Goal: Task Accomplishment & Management: Manage account settings

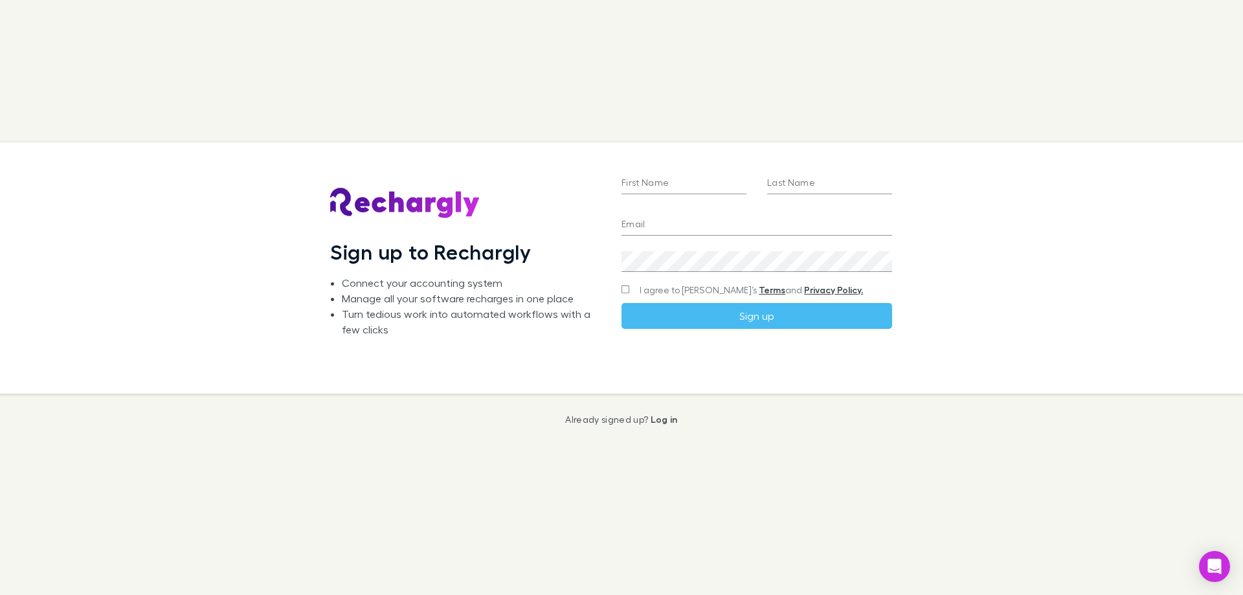
click at [666, 189] on input "First Name" at bounding box center [684, 184] width 125 height 21
type input "*****"
click at [799, 185] on input "Last Name" at bounding box center [829, 184] width 125 height 21
type input "********"
click at [671, 226] on input "Email" at bounding box center [757, 225] width 271 height 21
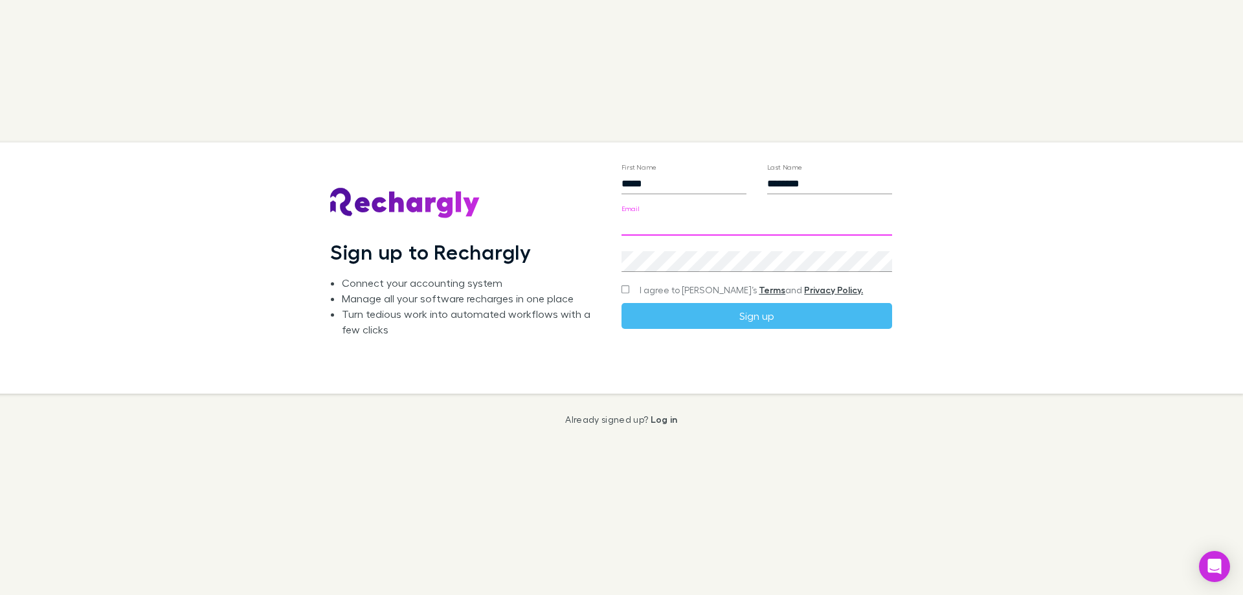
type input "**********"
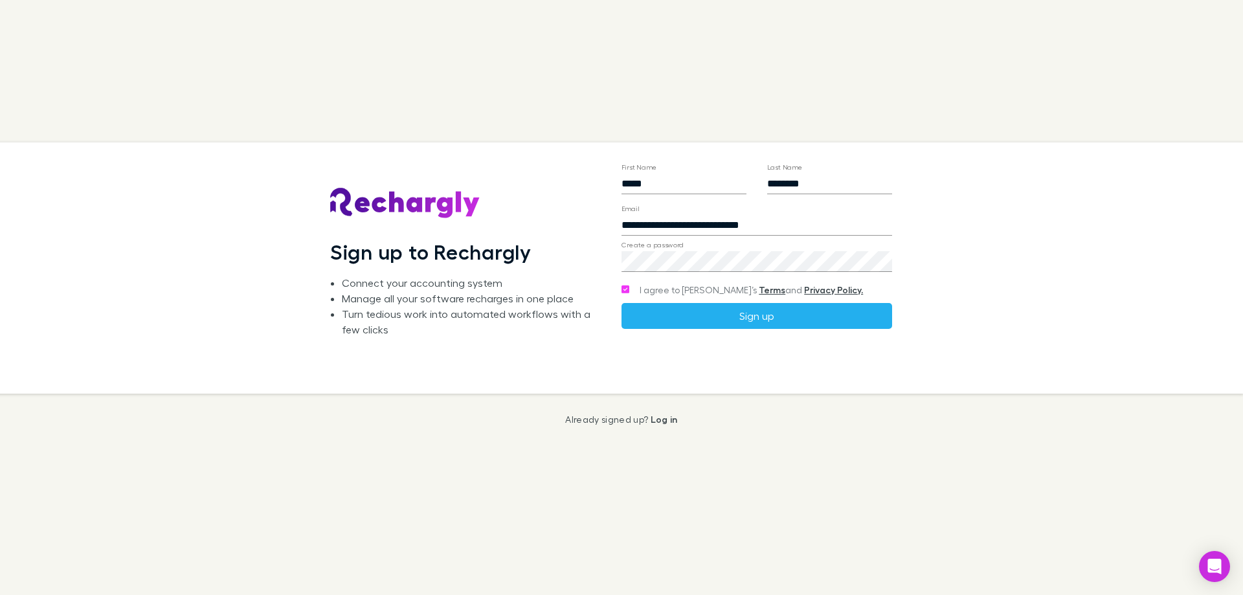
click at [763, 313] on button "Sign up" at bounding box center [757, 316] width 271 height 26
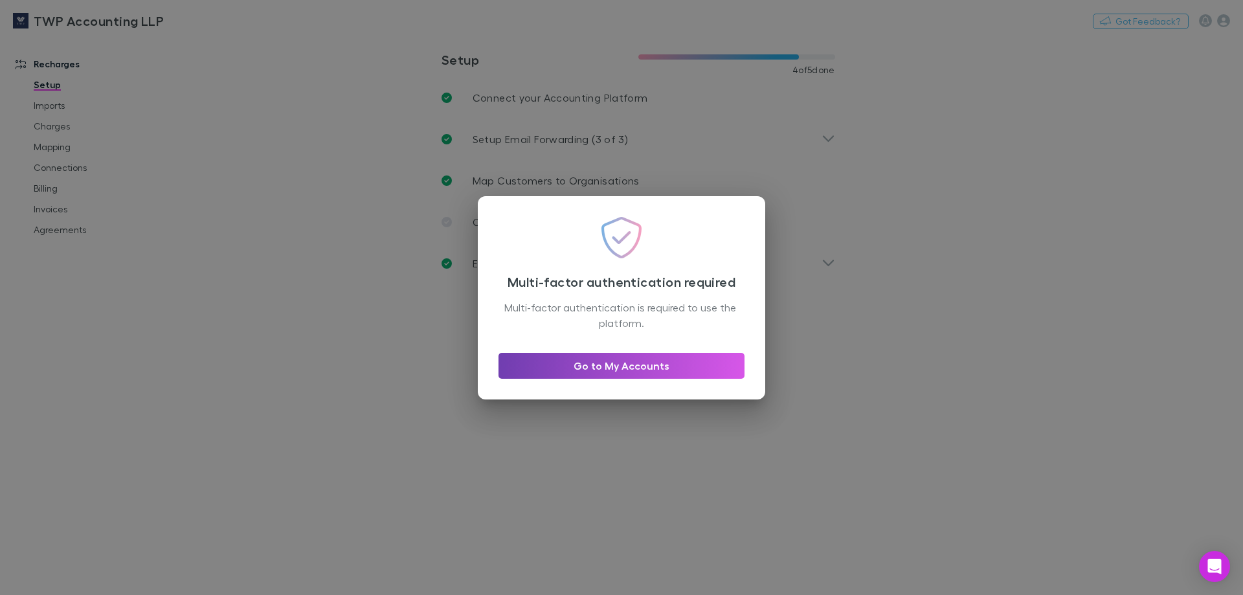
click at [631, 371] on link "Go to My Accounts" at bounding box center [622, 366] width 246 height 26
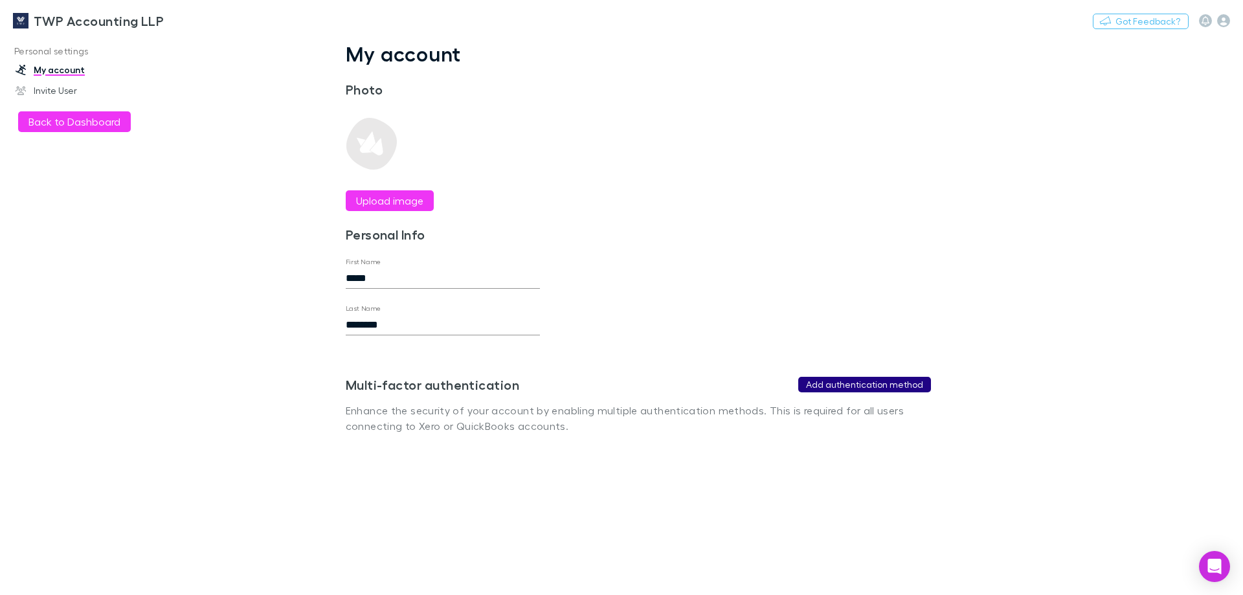
click at [857, 385] on button "Add authentication method" at bounding box center [864, 385] width 133 height 16
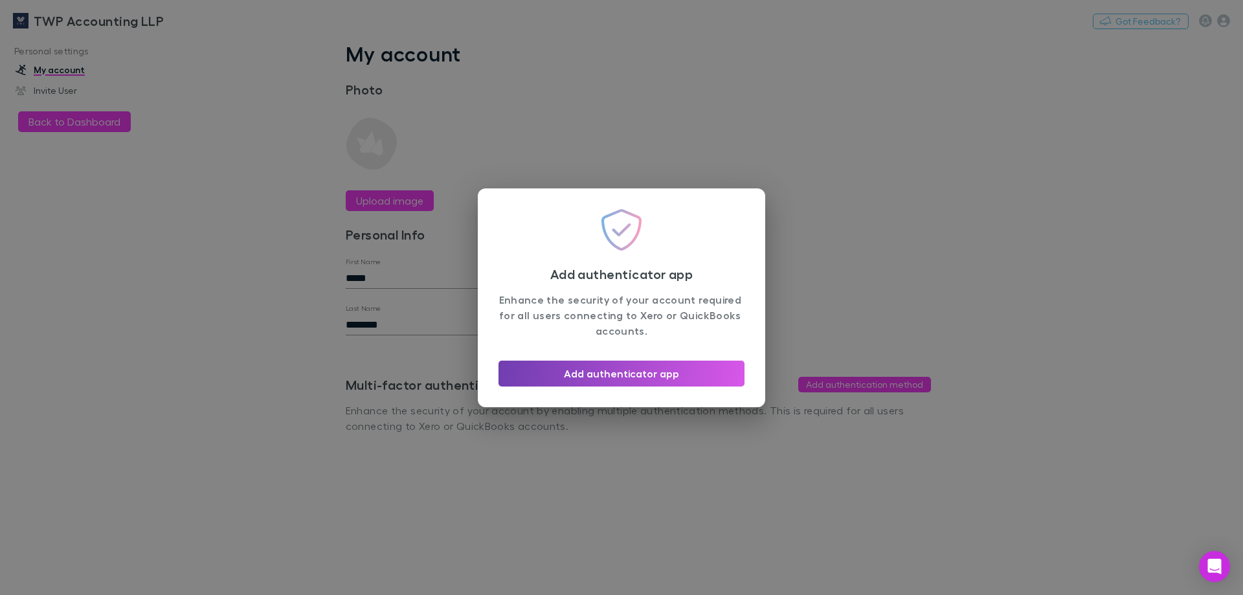
click at [637, 377] on button "Add authenticator app" at bounding box center [622, 374] width 246 height 26
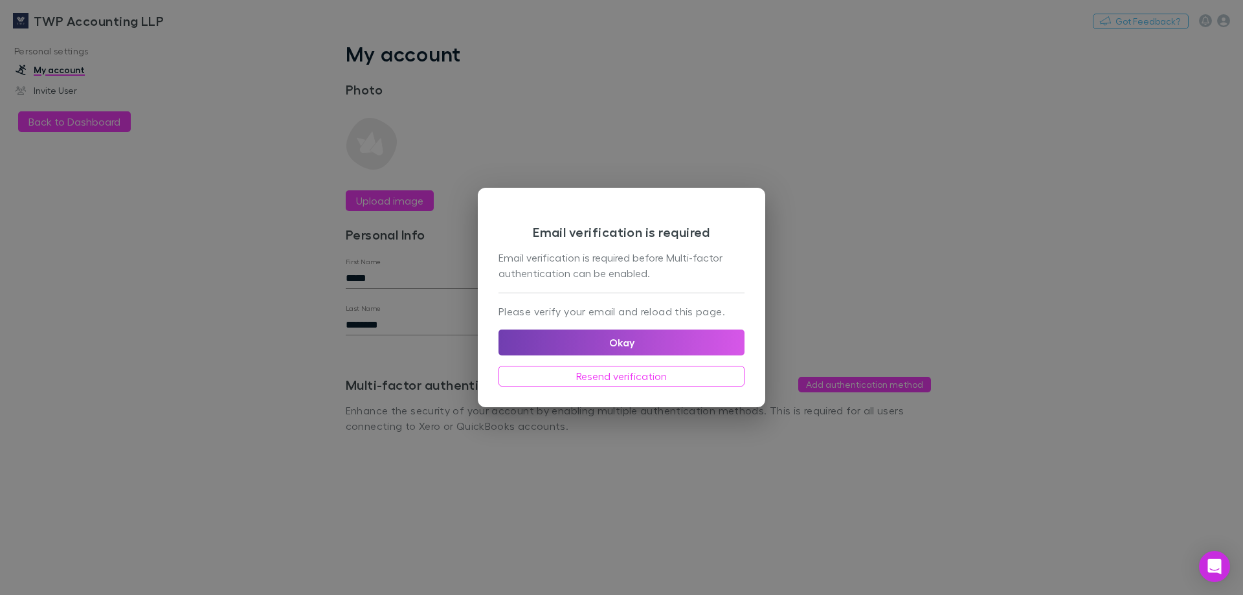
click at [629, 342] on button "Okay" at bounding box center [622, 343] width 246 height 26
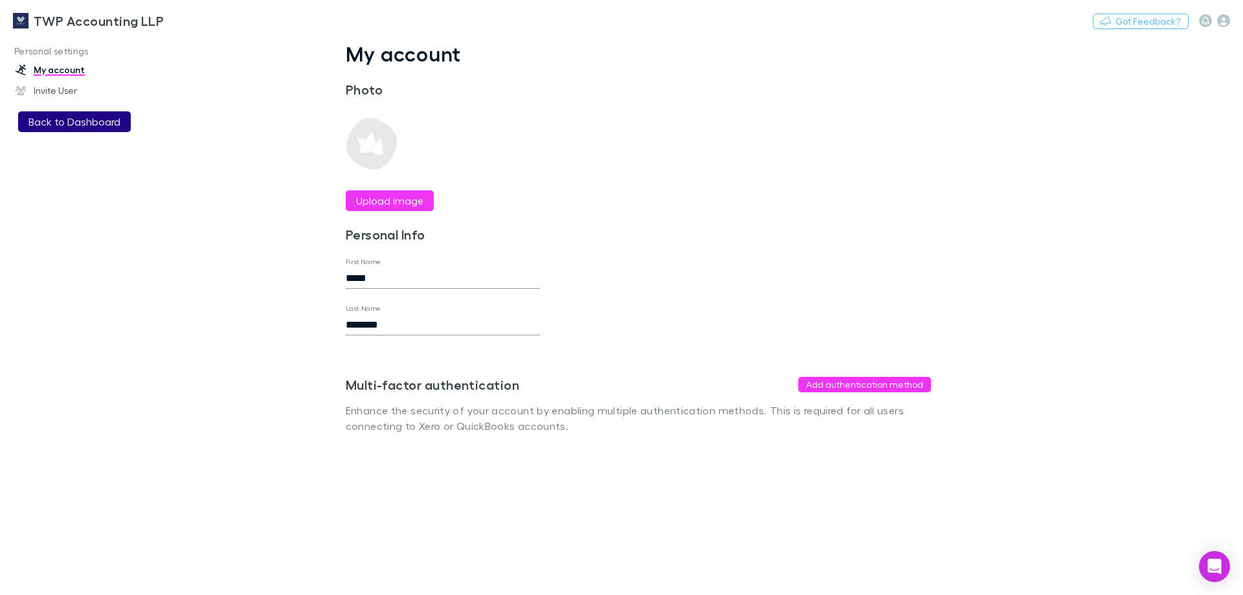
click at [99, 118] on button "Back to Dashboard" at bounding box center [74, 121] width 113 height 21
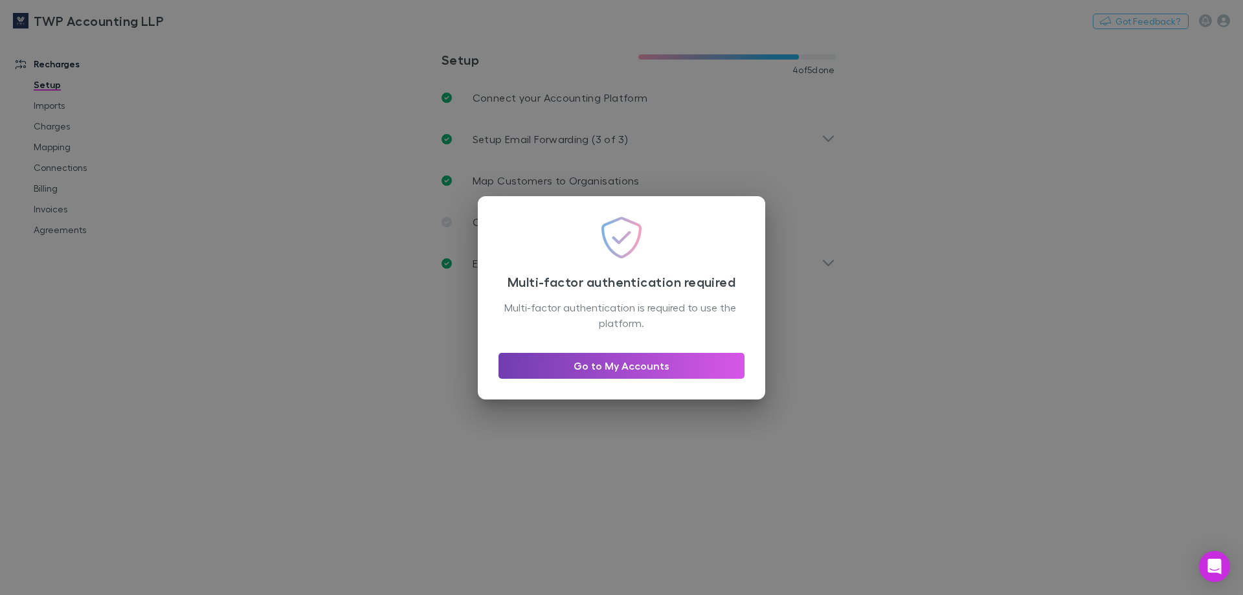
click at [603, 369] on link "Go to My Accounts" at bounding box center [622, 366] width 246 height 26
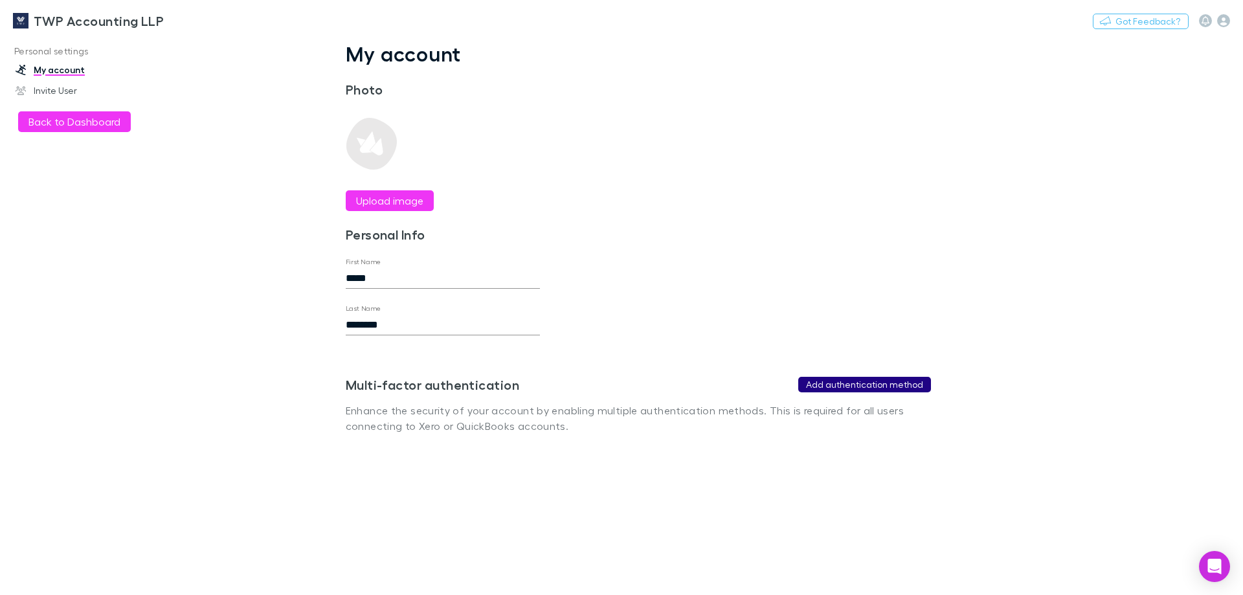
click at [902, 390] on button "Add authentication method" at bounding box center [864, 385] width 133 height 16
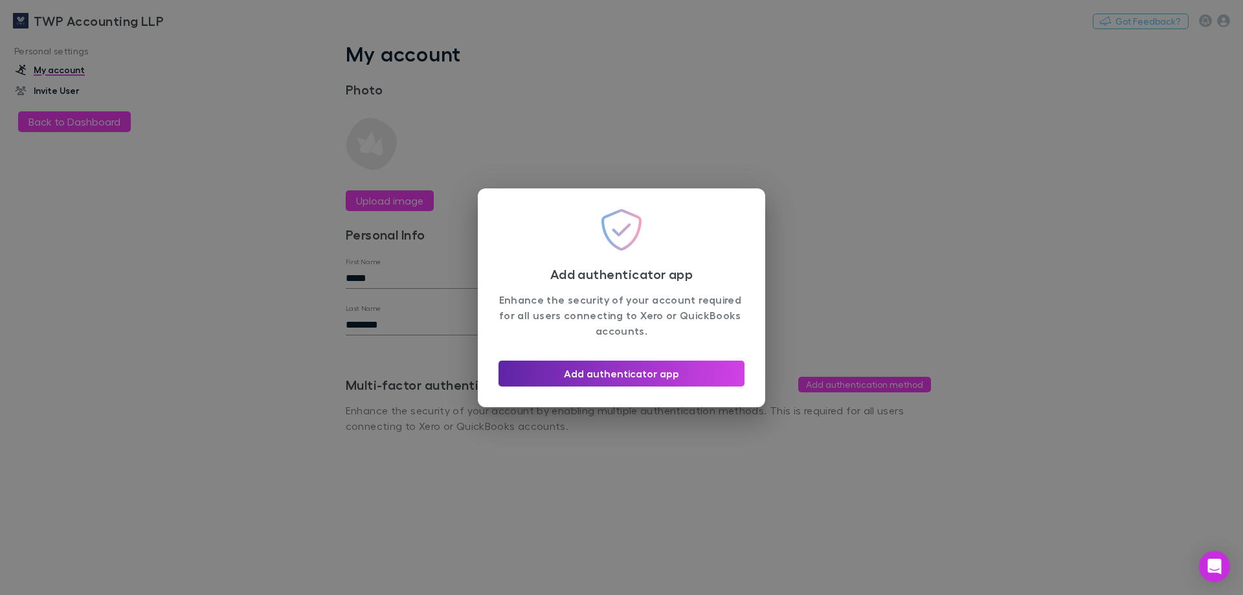
drag, startPoint x: 144, startPoint y: 133, endPoint x: 84, endPoint y: 85, distance: 76.6
click at [144, 128] on div "Add authenticator app Enhance the security of your account required for all use…" at bounding box center [621, 297] width 1243 height 595
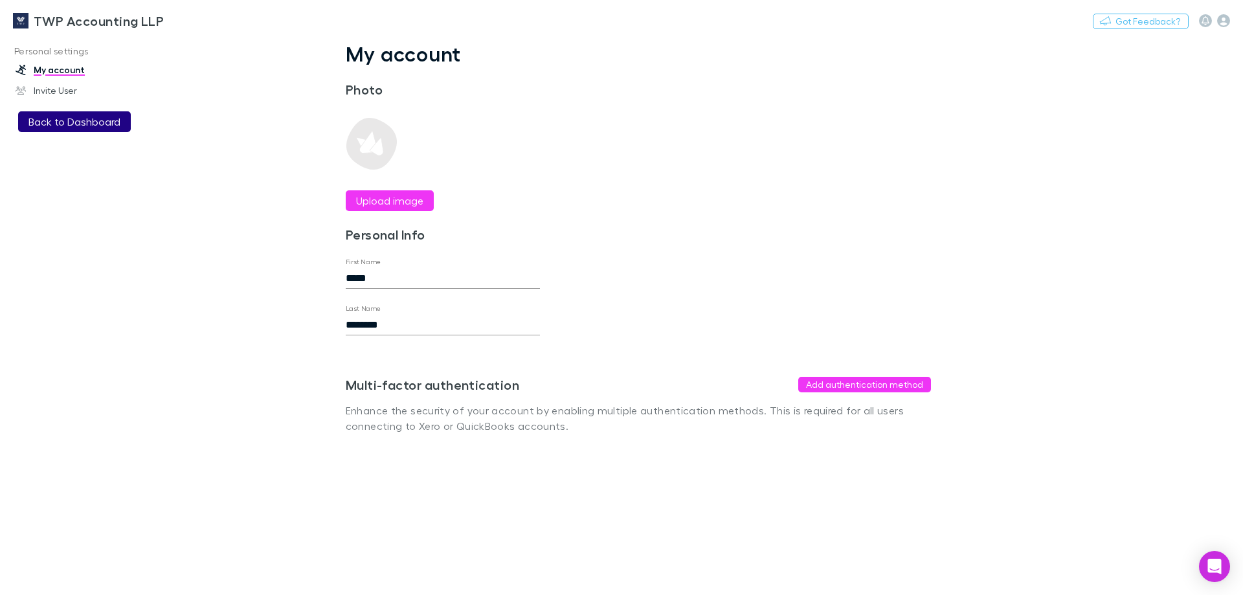
click at [55, 124] on button "Back to Dashboard" at bounding box center [74, 121] width 113 height 21
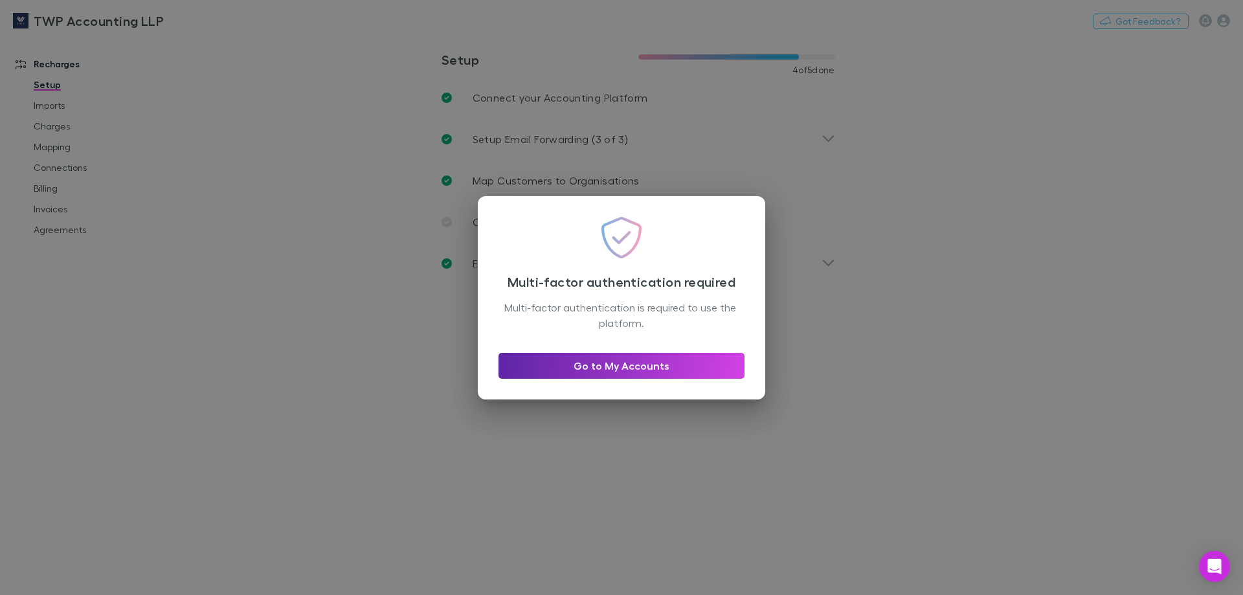
click at [896, 280] on div "Multi-factor authentication required Multi-factor authentication is required to…" at bounding box center [621, 297] width 1243 height 595
click at [918, 317] on div "Multi-factor authentication required Multi-factor authentication is required to…" at bounding box center [621, 297] width 1243 height 595
click at [650, 365] on link "Go to My Accounts" at bounding box center [622, 366] width 246 height 26
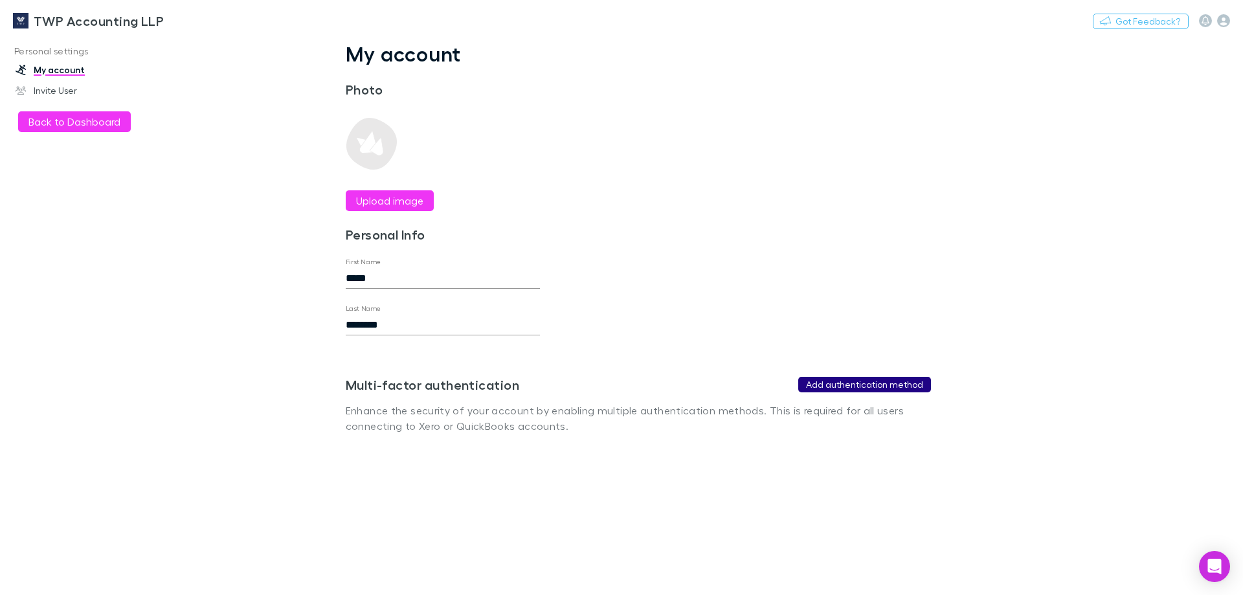
click at [879, 381] on button "Add authentication method" at bounding box center [864, 385] width 133 height 16
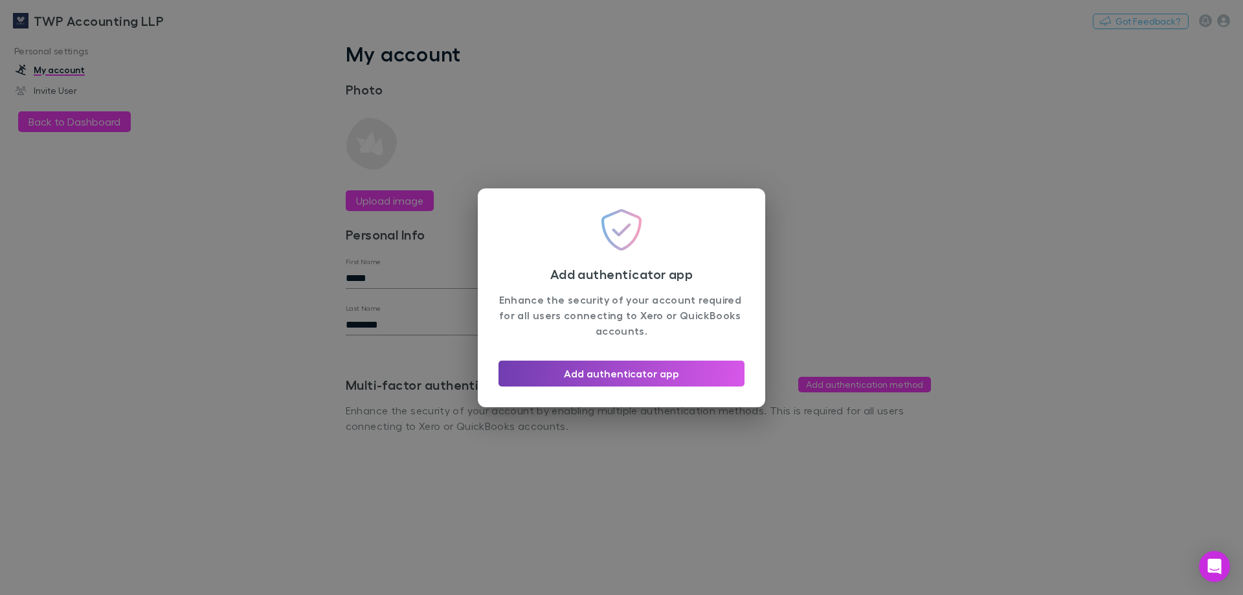
click at [612, 377] on button "Add authenticator app" at bounding box center [622, 374] width 246 height 26
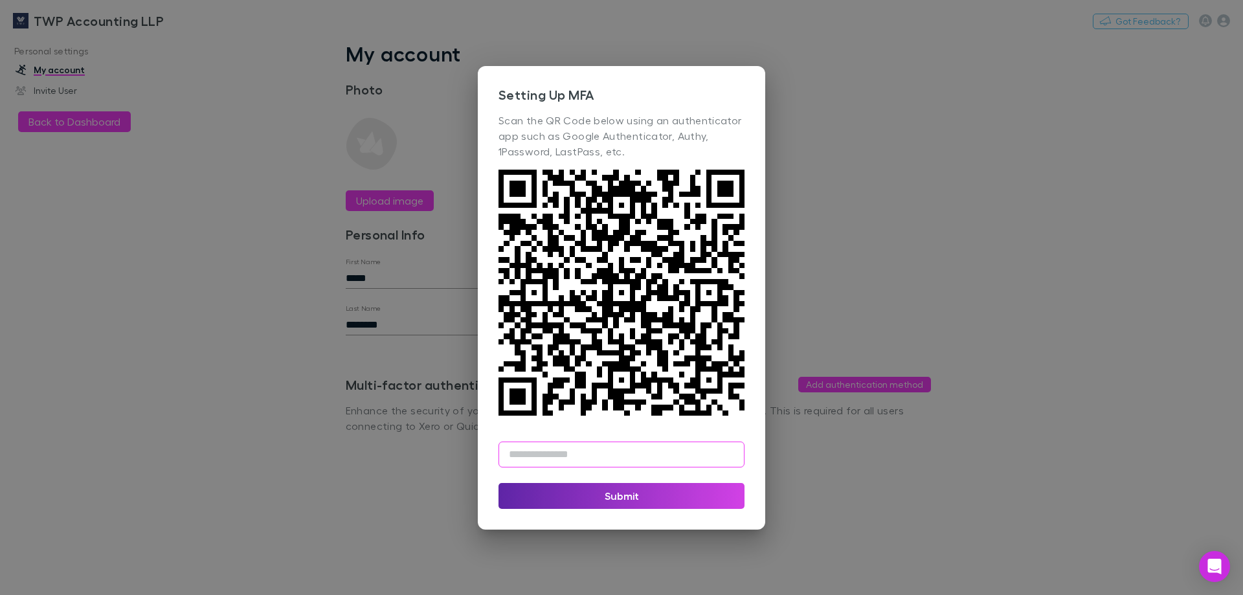
click at [627, 459] on input "text" at bounding box center [622, 455] width 246 height 26
type input "******"
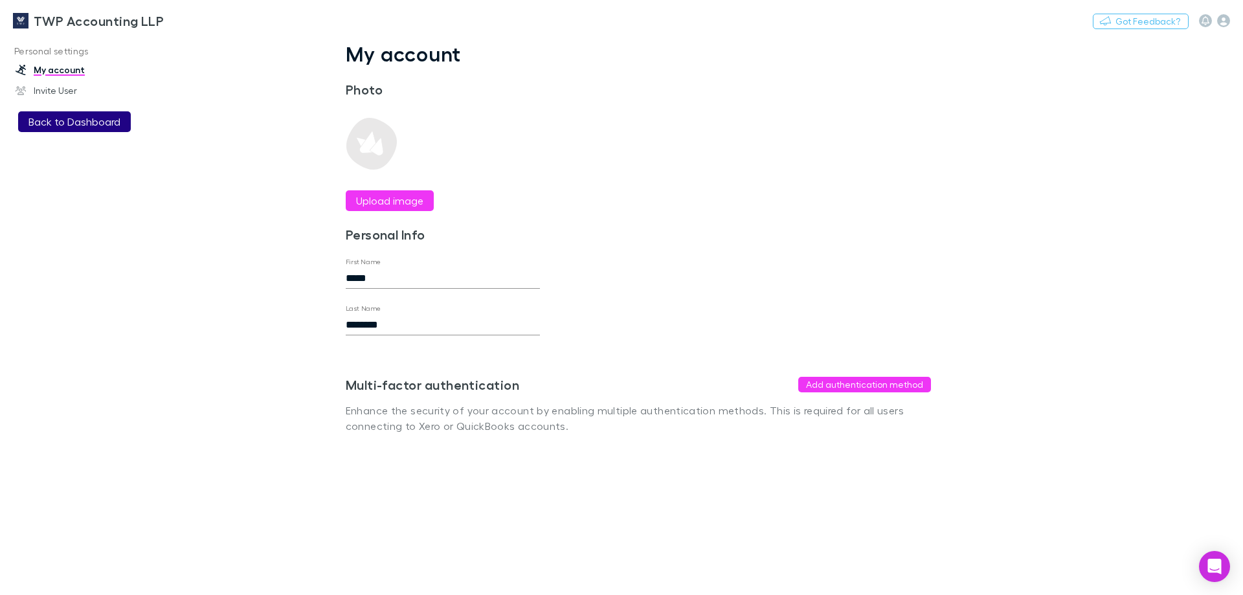
click at [85, 130] on button "Back to Dashboard" at bounding box center [74, 121] width 113 height 21
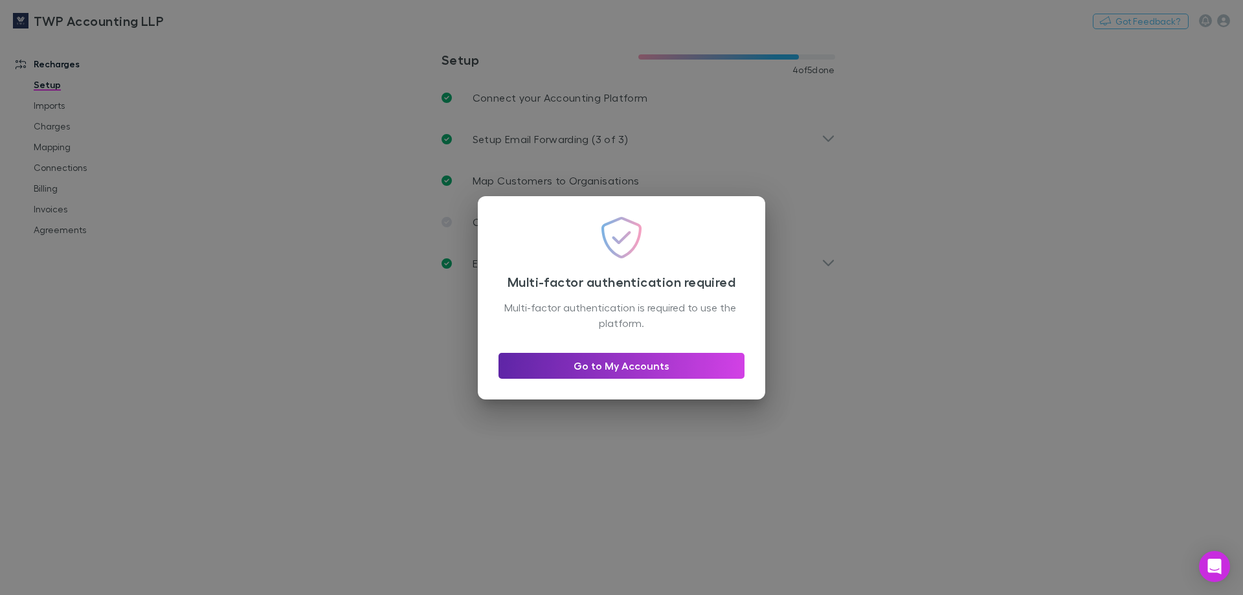
drag, startPoint x: 1013, startPoint y: 329, endPoint x: 997, endPoint y: 331, distance: 16.3
click at [1011, 330] on div "Multi-factor authentication required Multi-factor authentication is required to…" at bounding box center [621, 297] width 1243 height 595
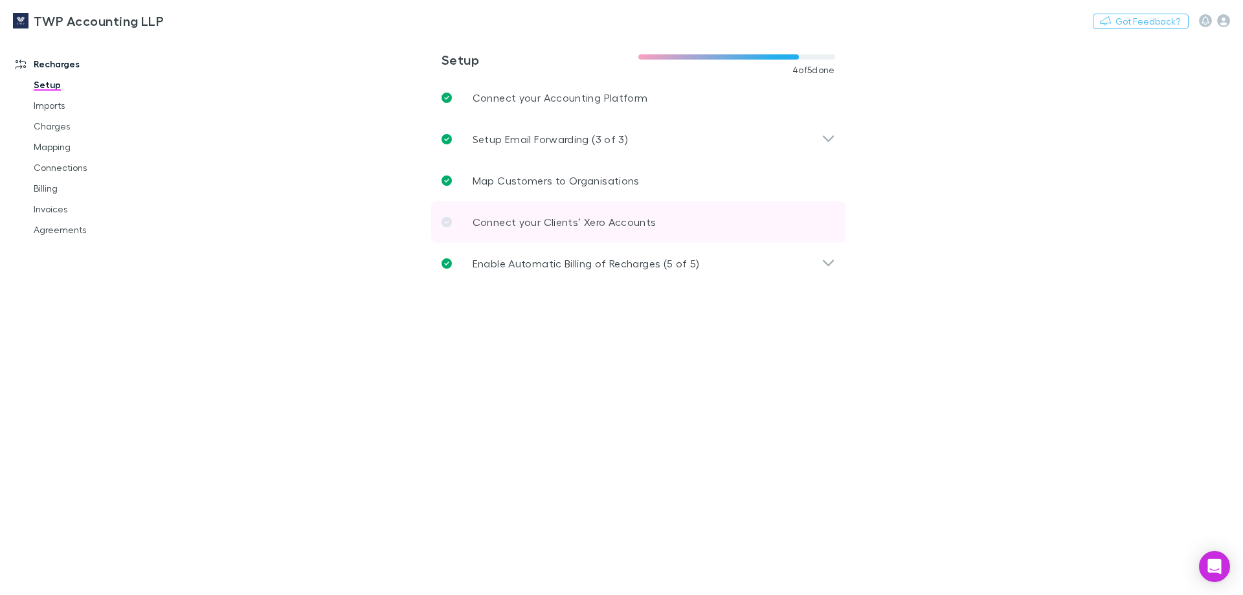
click at [445, 221] on icon at bounding box center [447, 222] width 10 height 10
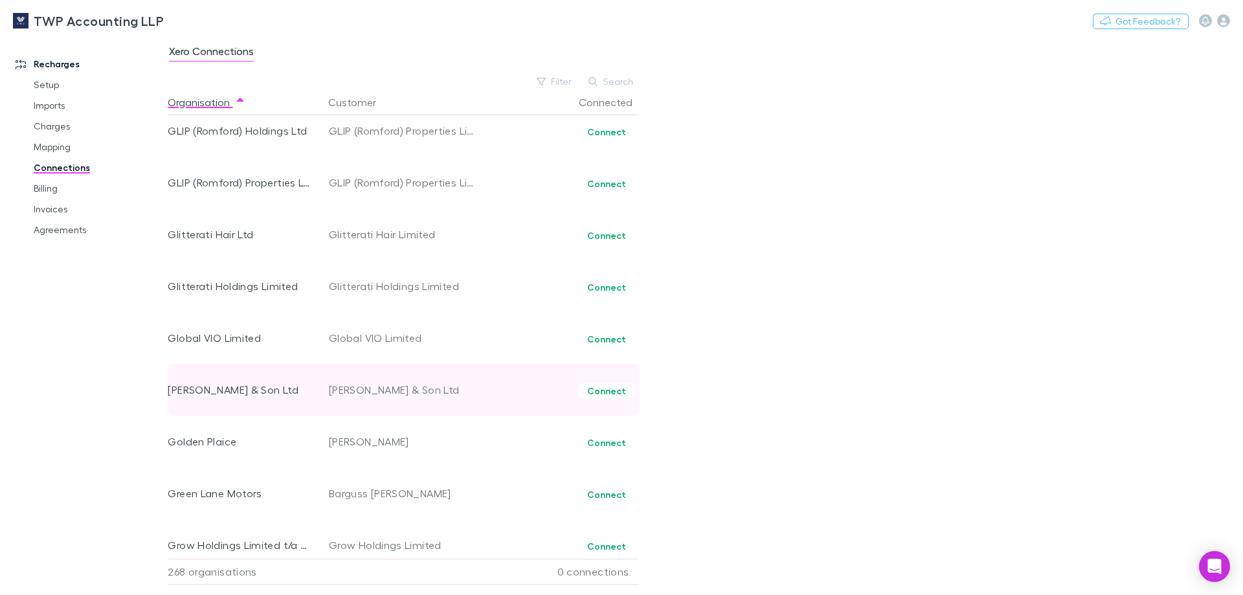
scroll to position [5514, 0]
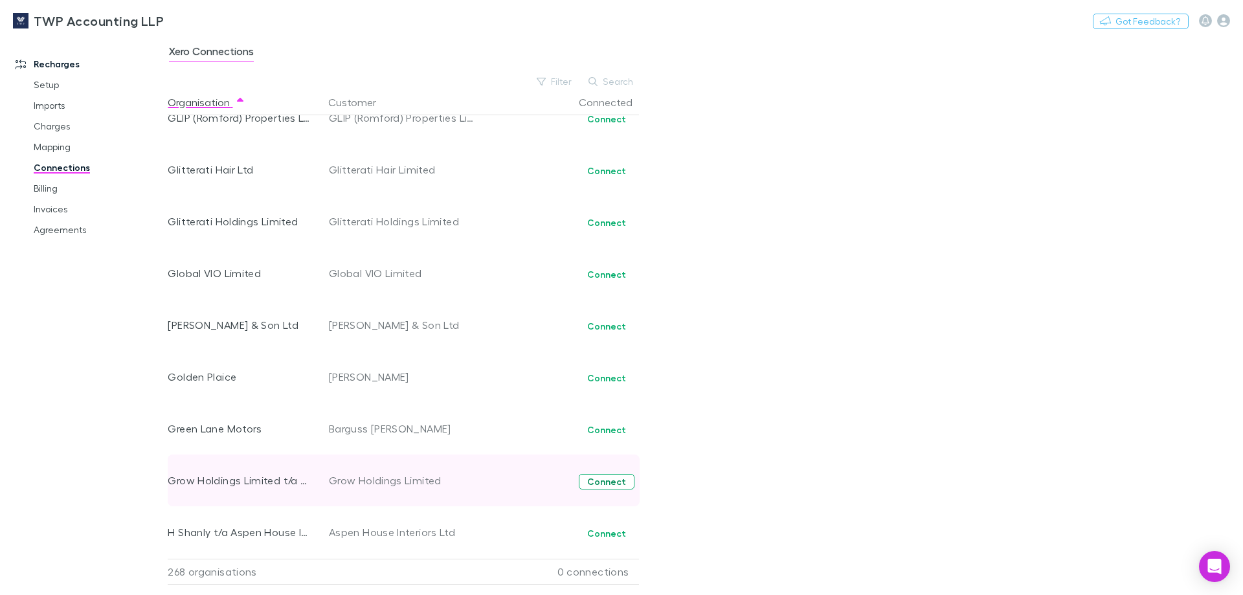
click at [615, 482] on button "Connect" at bounding box center [607, 482] width 56 height 16
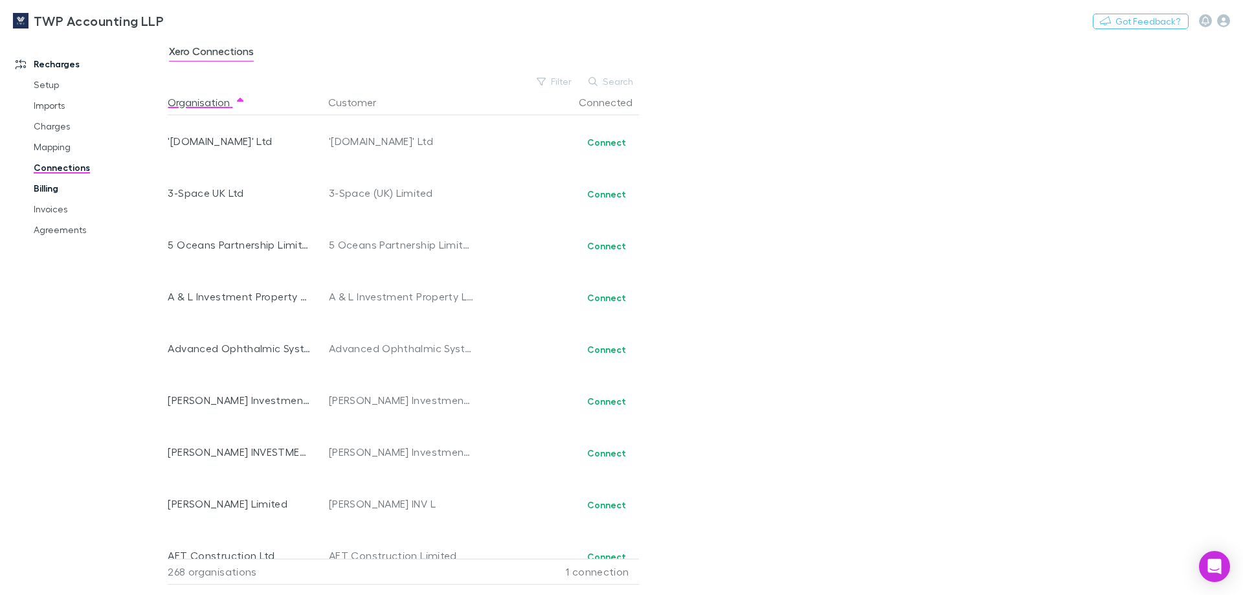
click at [51, 189] on link "Billing" at bounding box center [98, 188] width 154 height 21
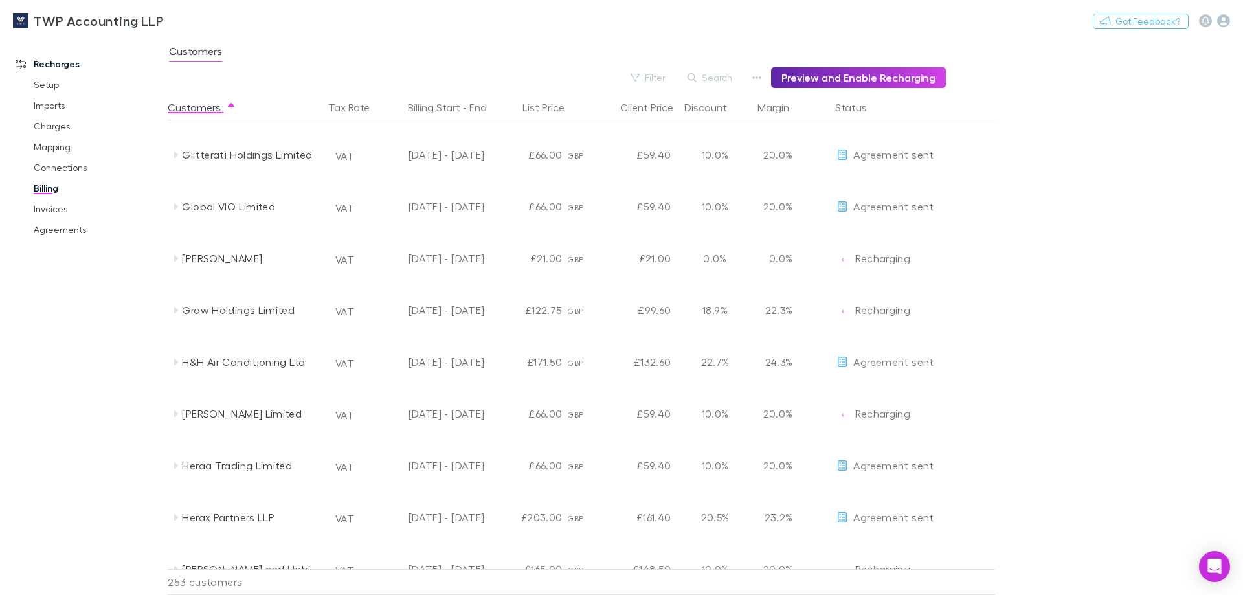
scroll to position [5444, 0]
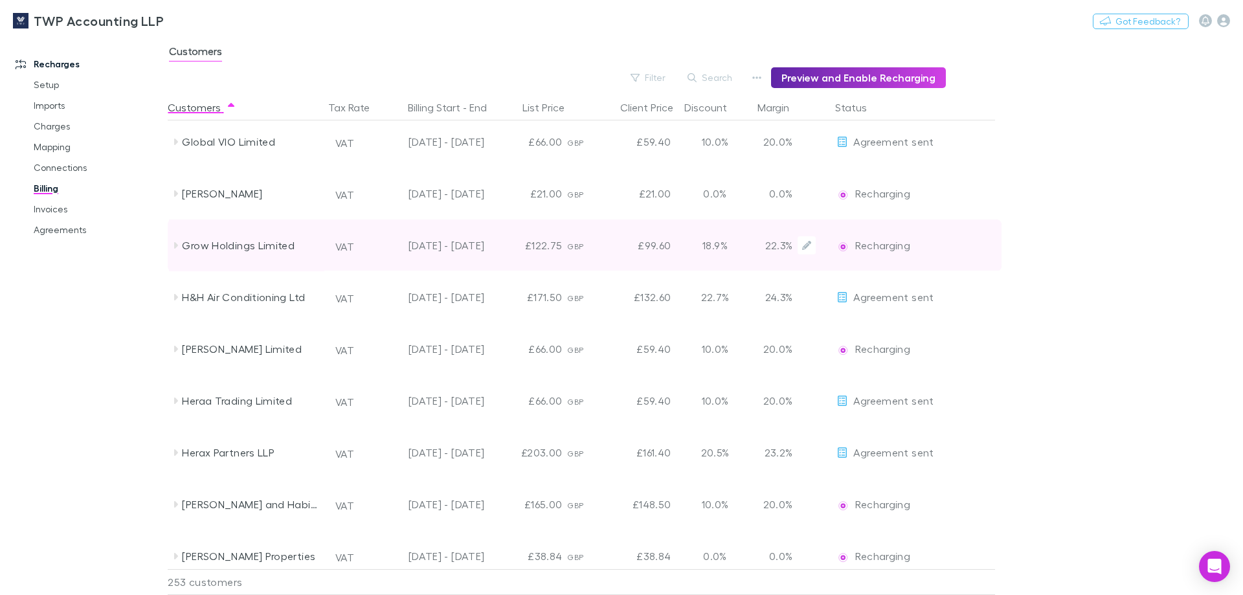
click at [249, 251] on div "Grow Holdings Limited" at bounding box center [250, 246] width 137 height 52
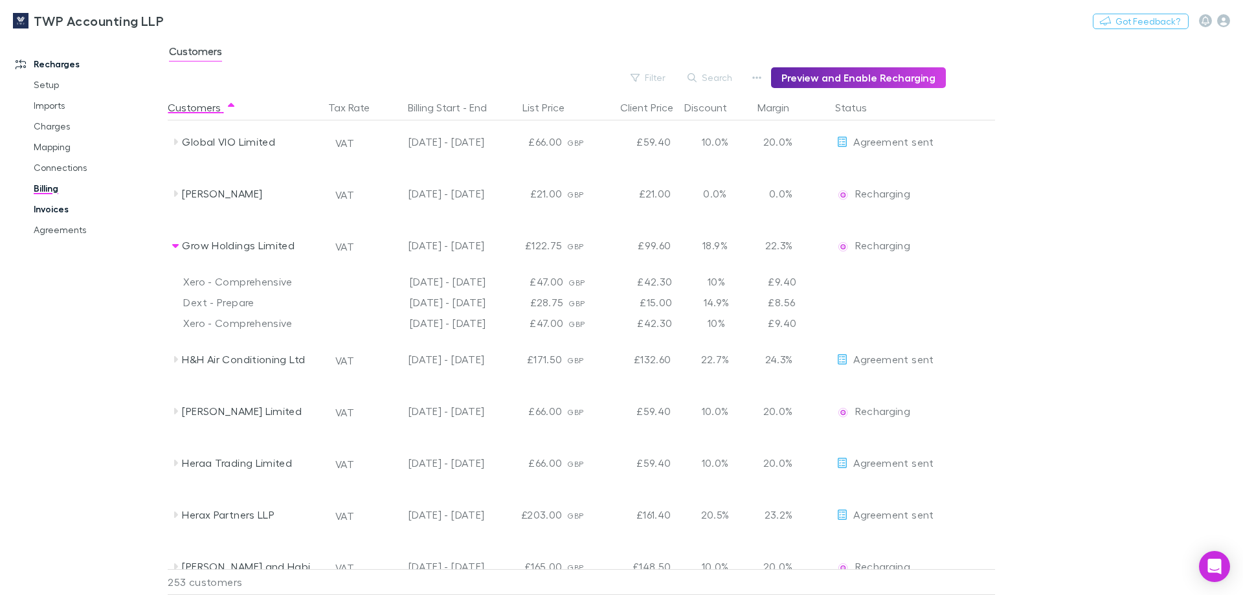
click at [43, 209] on link "Invoices" at bounding box center [98, 209] width 154 height 21
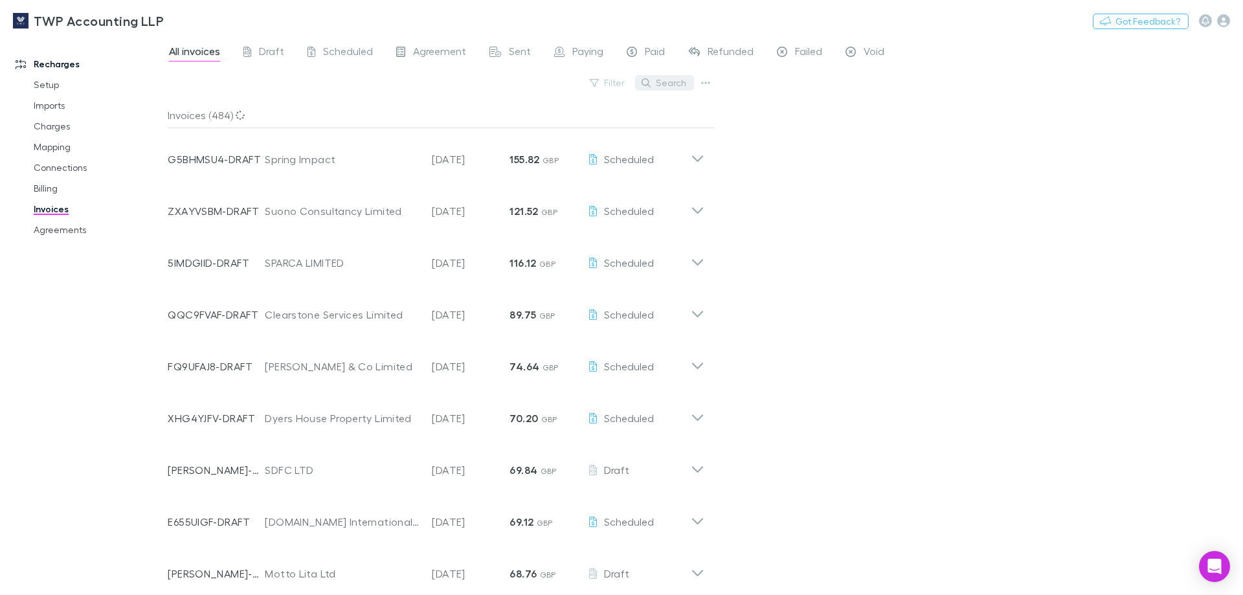
click at [677, 84] on button "Search" at bounding box center [664, 83] width 59 height 16
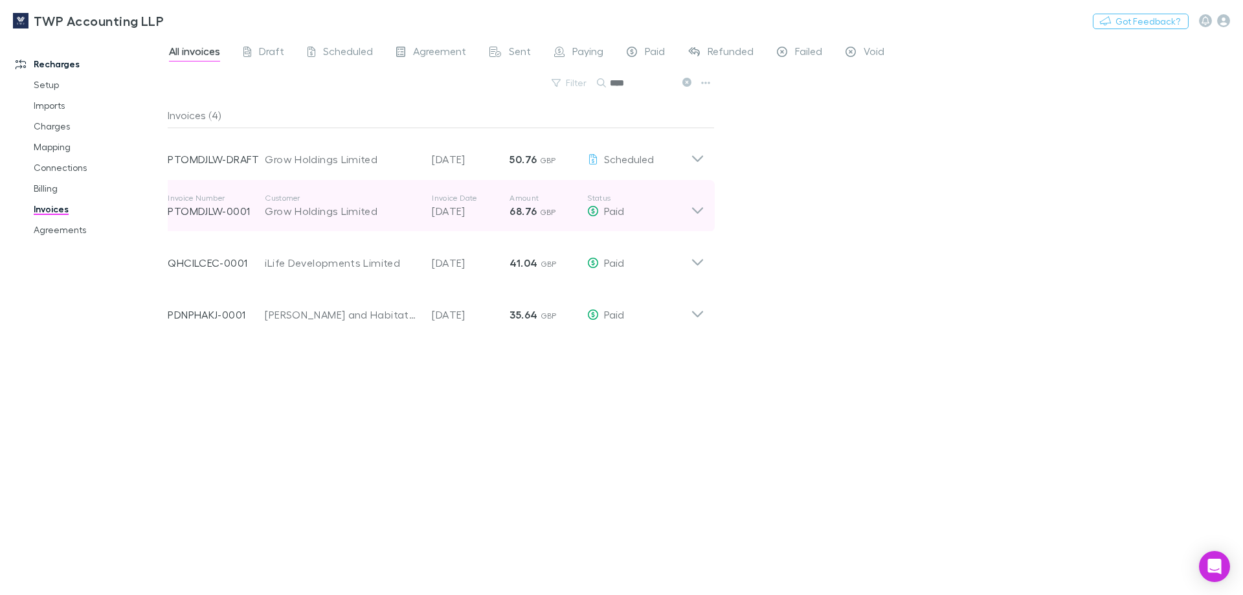
type input "****"
click at [700, 214] on icon at bounding box center [698, 206] width 14 height 26
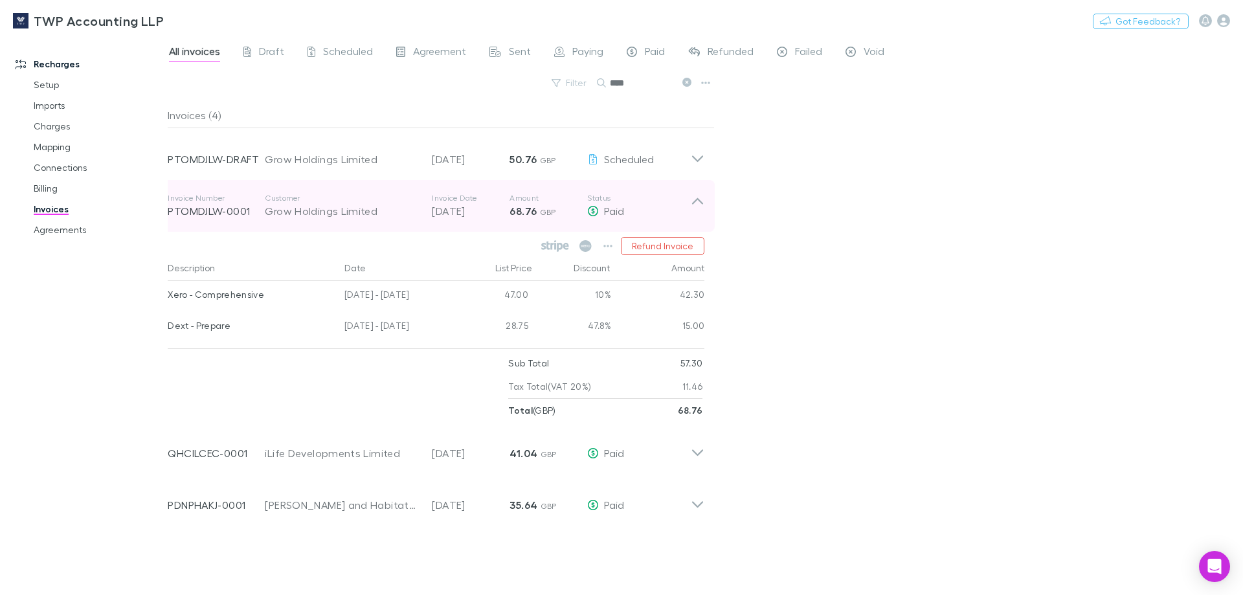
click at [701, 203] on icon at bounding box center [697, 201] width 11 height 6
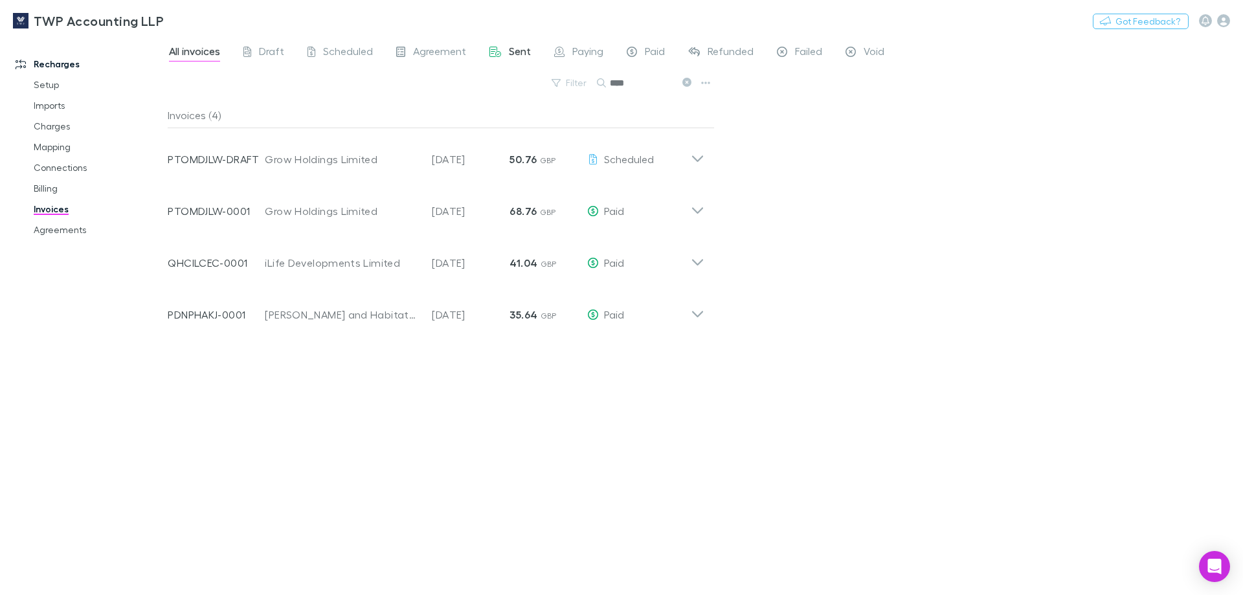
click at [520, 50] on span "Sent" at bounding box center [520, 53] width 22 height 17
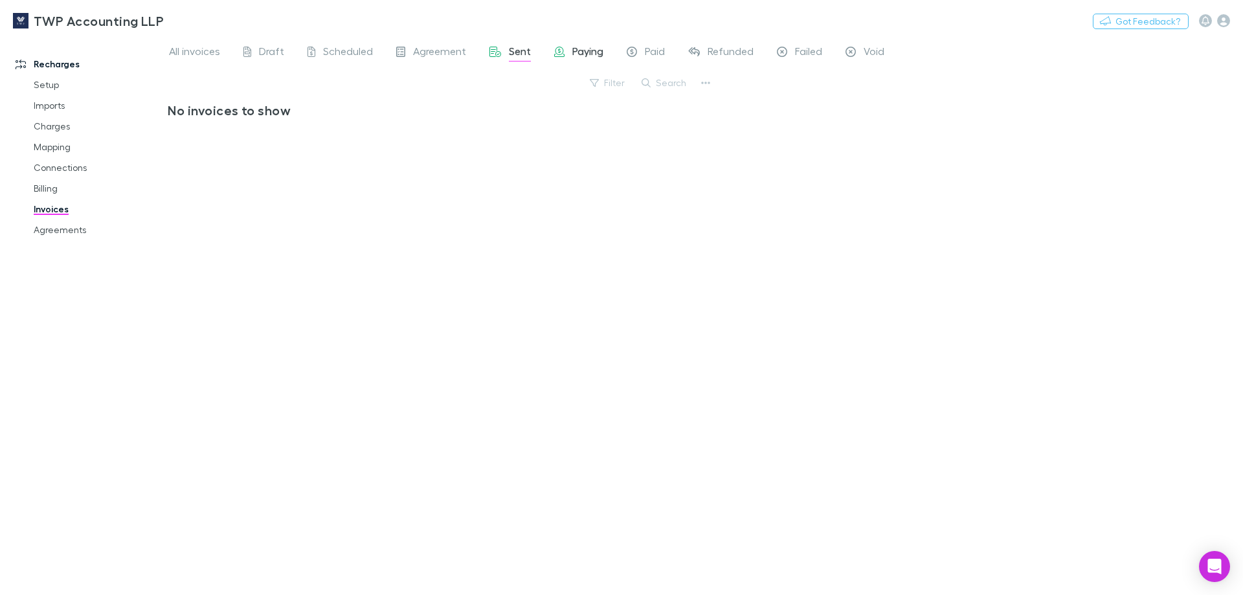
click at [582, 54] on span "Paying" at bounding box center [587, 53] width 31 height 17
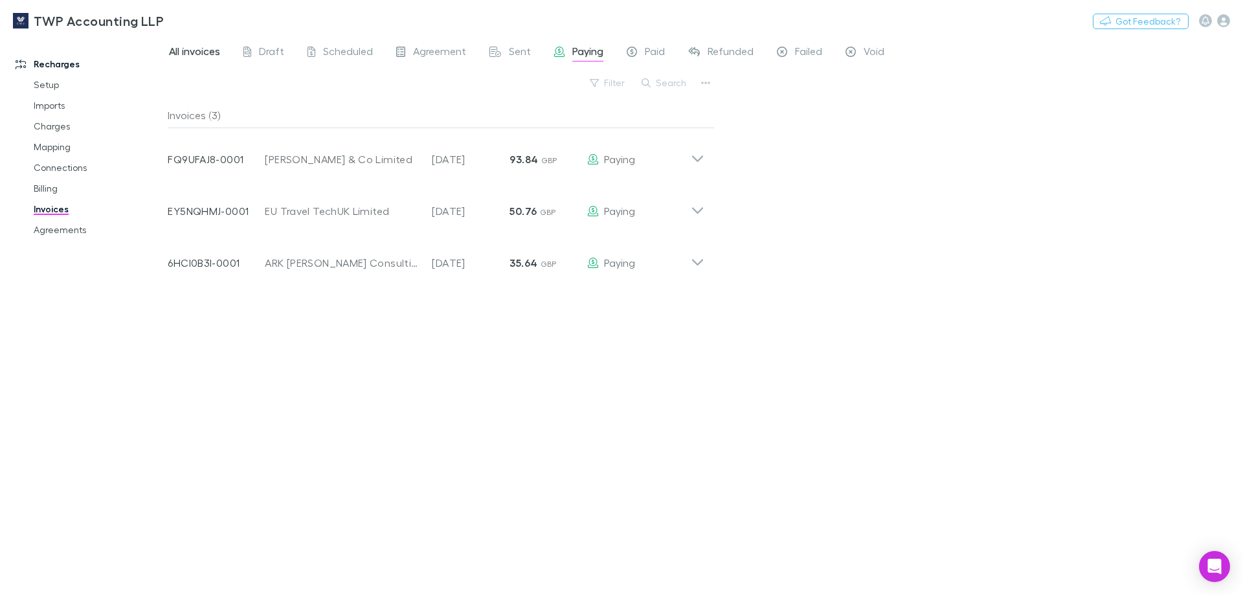
click at [176, 47] on span "All invoices" at bounding box center [194, 53] width 51 height 17
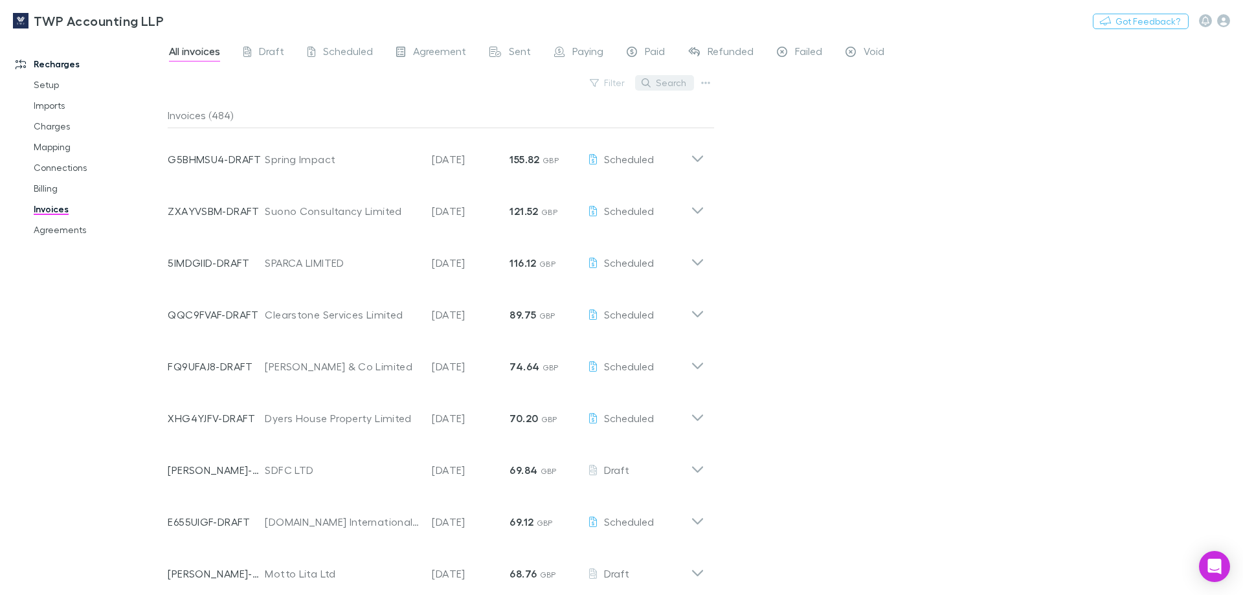
click at [684, 78] on button "Search" at bounding box center [664, 83] width 59 height 16
type input "****"
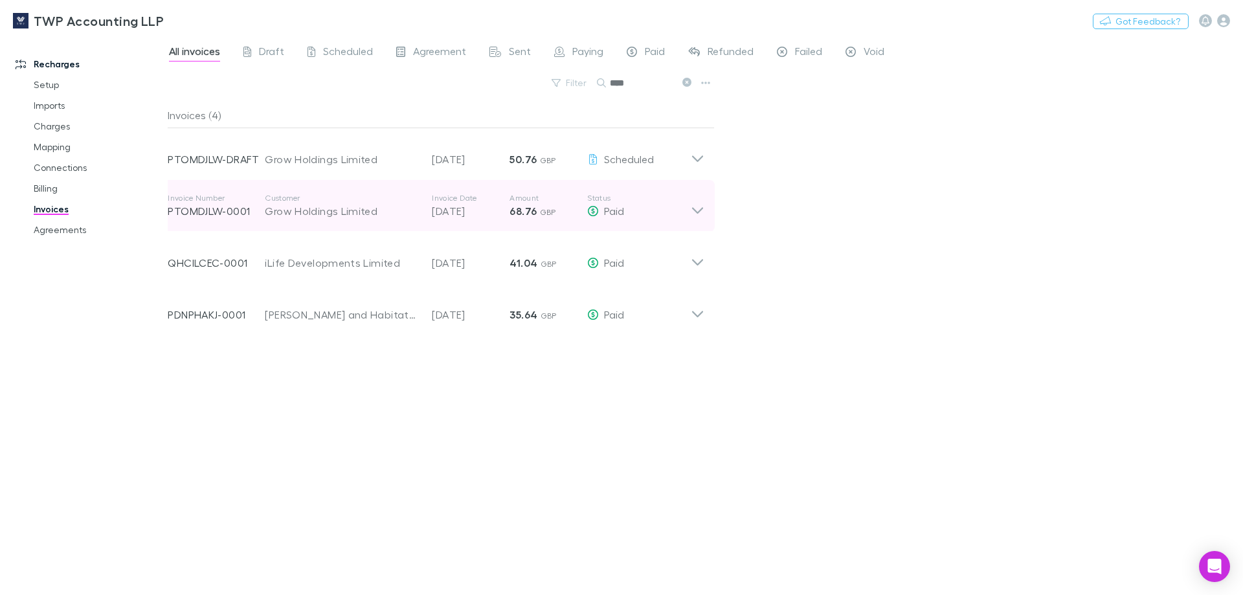
click at [529, 207] on strong "68.76" at bounding box center [523, 211] width 27 height 13
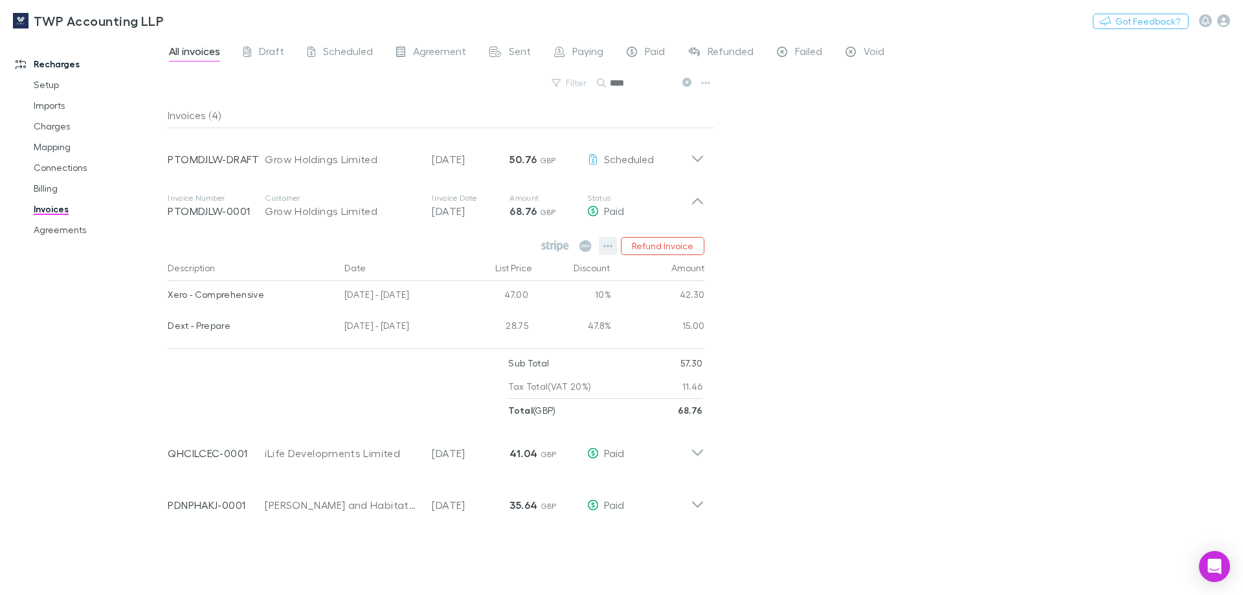
click at [607, 243] on icon "button" at bounding box center [607, 246] width 9 height 10
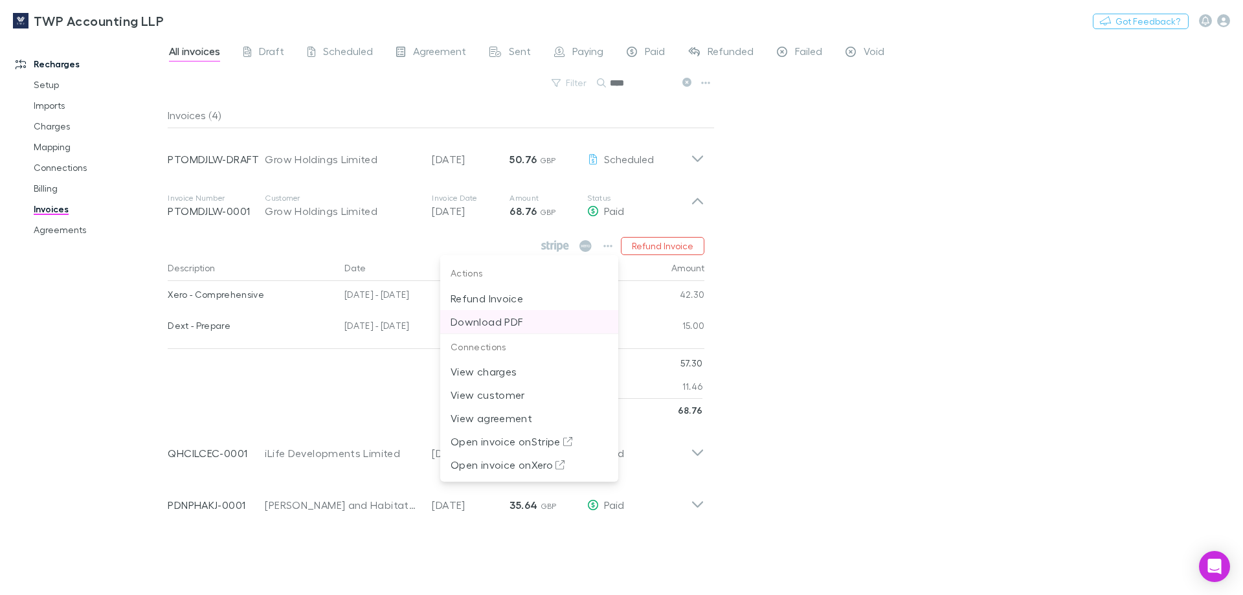
click at [521, 317] on p "Download PDF" at bounding box center [529, 322] width 157 height 16
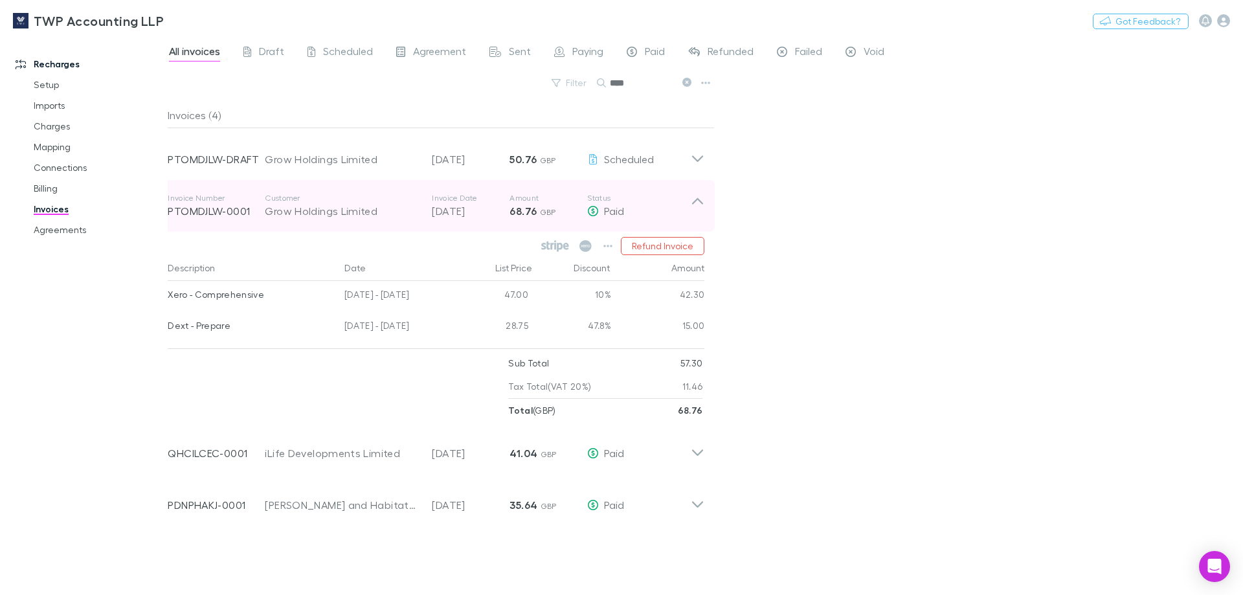
click at [701, 201] on icon at bounding box center [697, 201] width 11 height 6
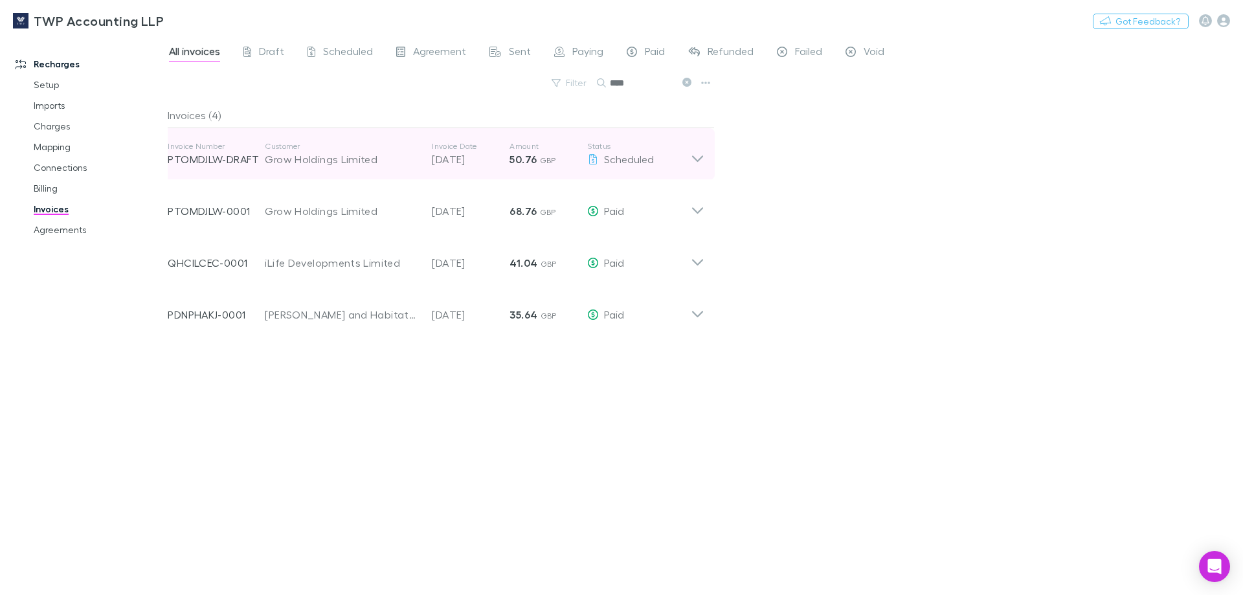
click at [696, 157] on icon at bounding box center [698, 154] width 14 height 26
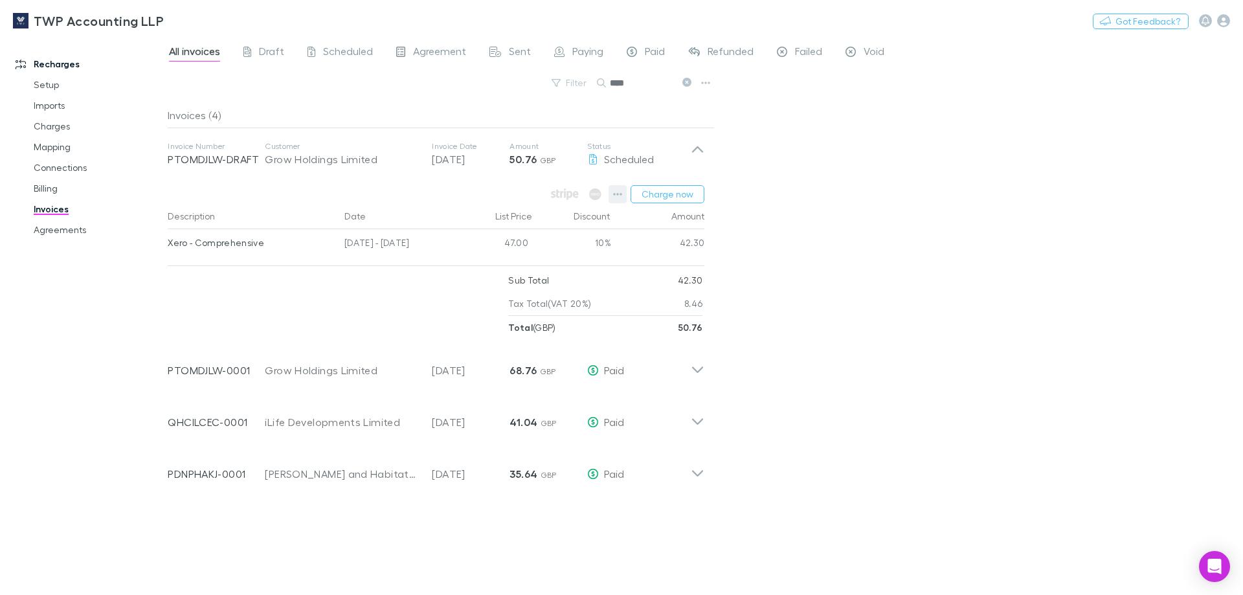
click at [618, 194] on icon "button" at bounding box center [618, 194] width 9 height 3
click at [840, 305] on div at bounding box center [621, 297] width 1243 height 595
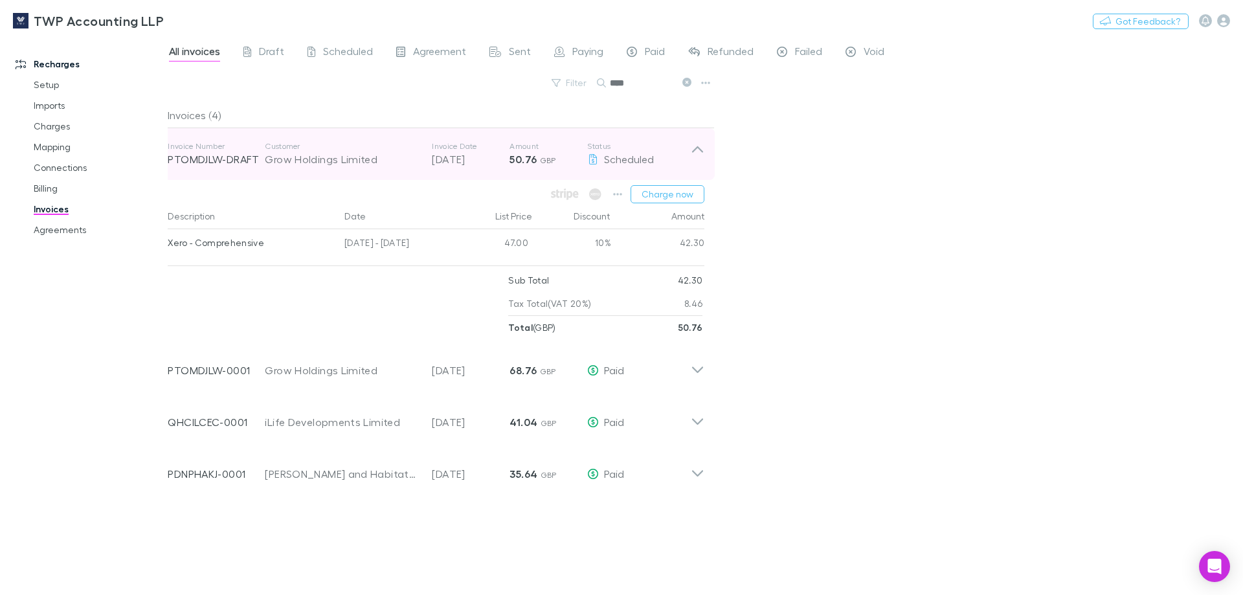
click at [701, 149] on icon at bounding box center [697, 149] width 11 height 6
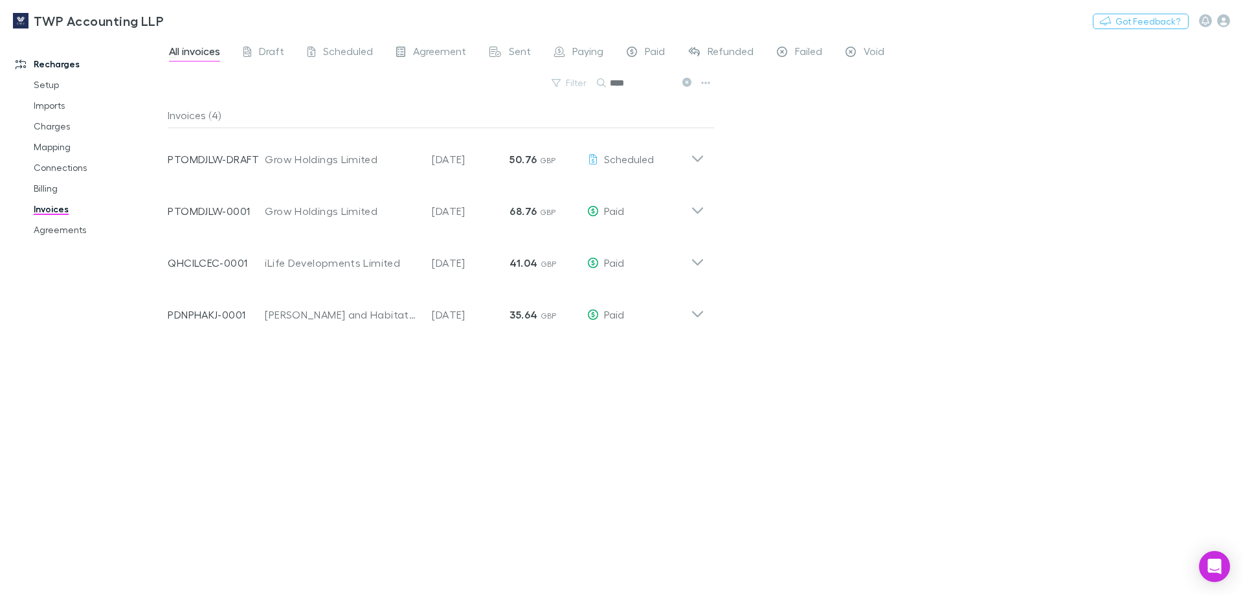
click at [686, 82] on icon at bounding box center [686, 82] width 9 height 9
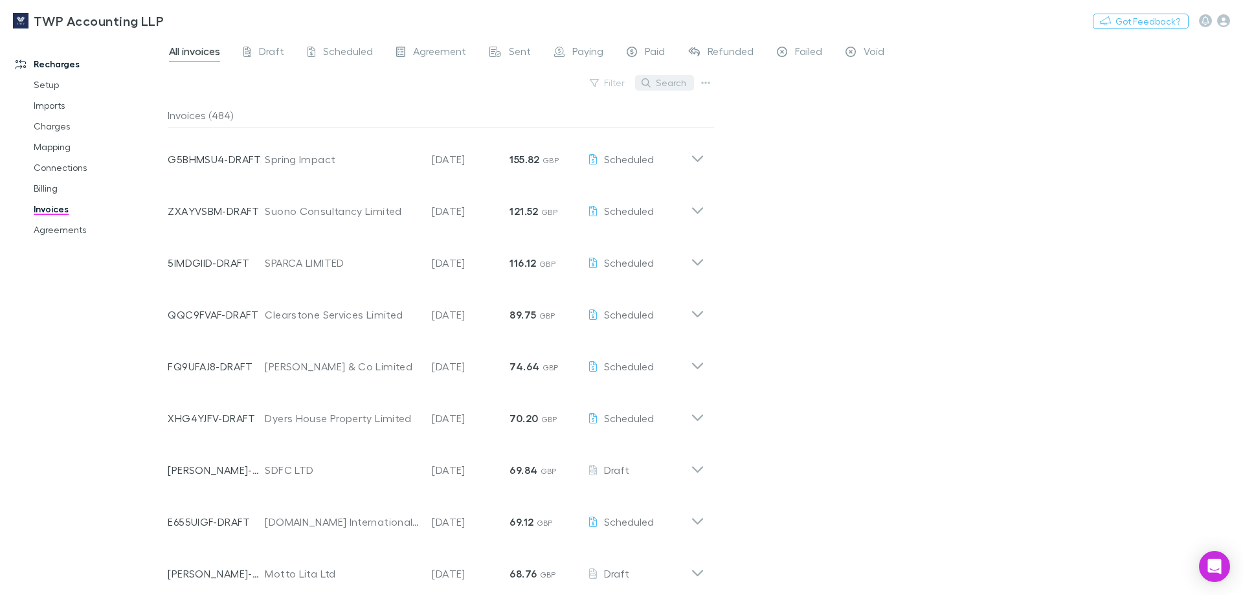
click at [688, 80] on button "Search" at bounding box center [664, 83] width 59 height 16
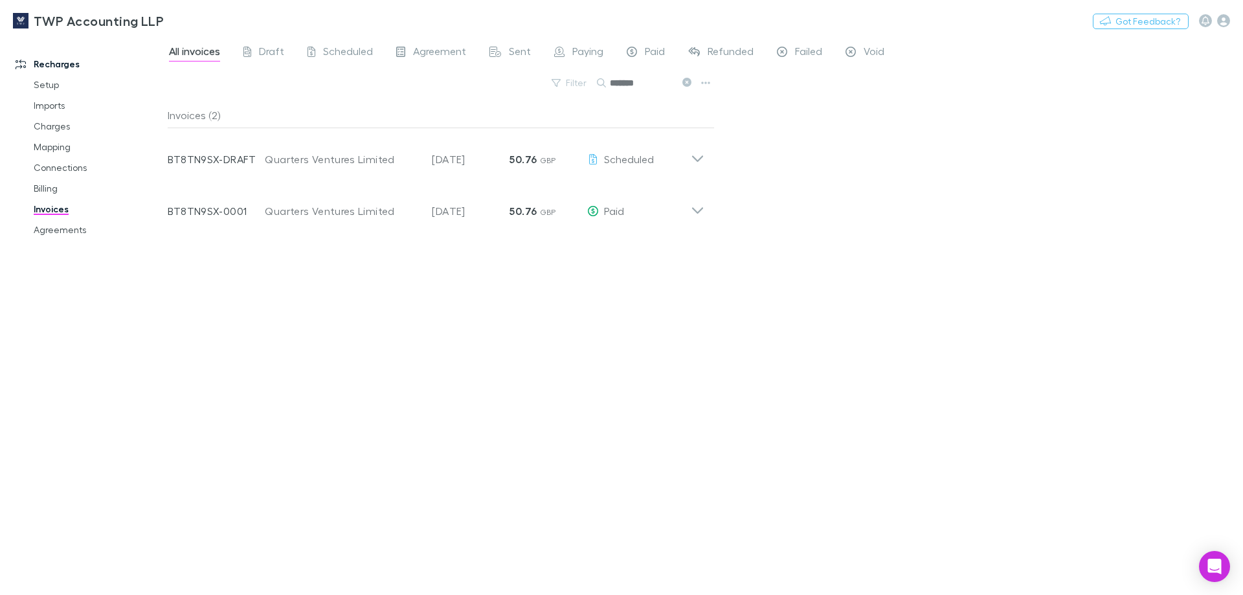
type input "*******"
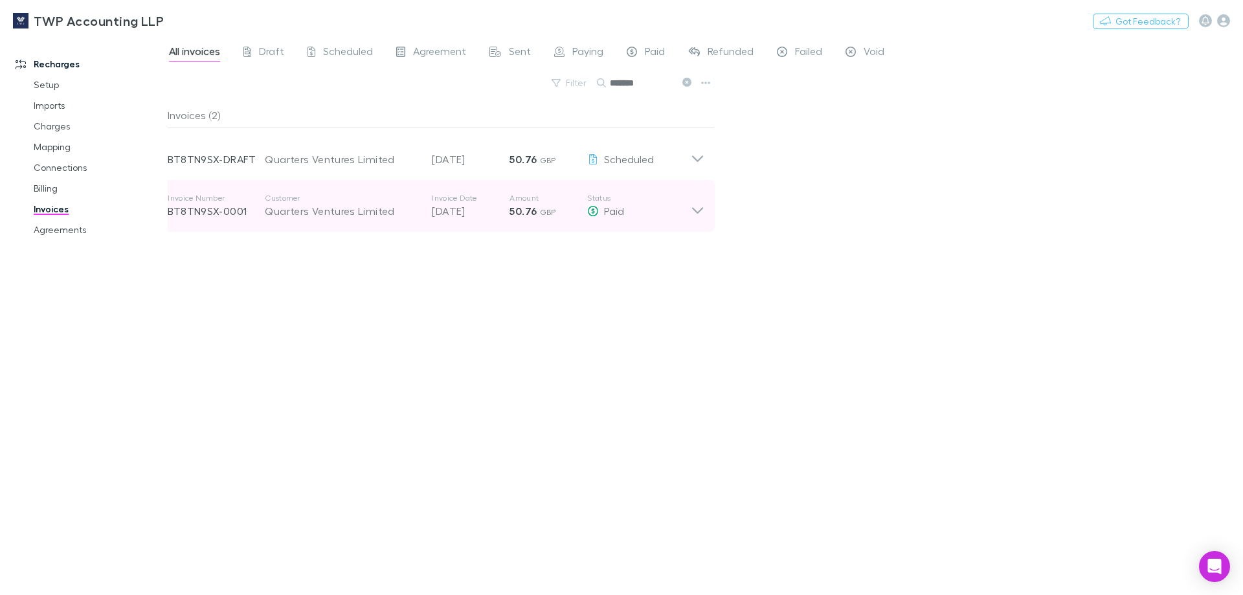
click at [699, 210] on icon at bounding box center [698, 206] width 14 height 26
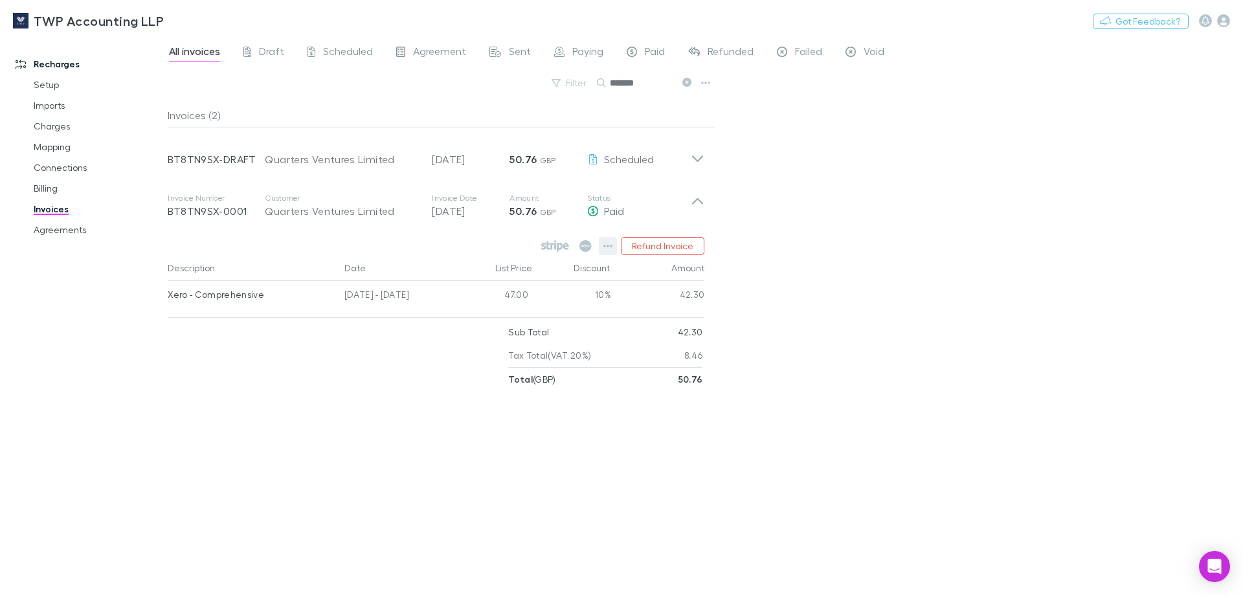
click at [611, 245] on icon "button" at bounding box center [607, 246] width 9 height 10
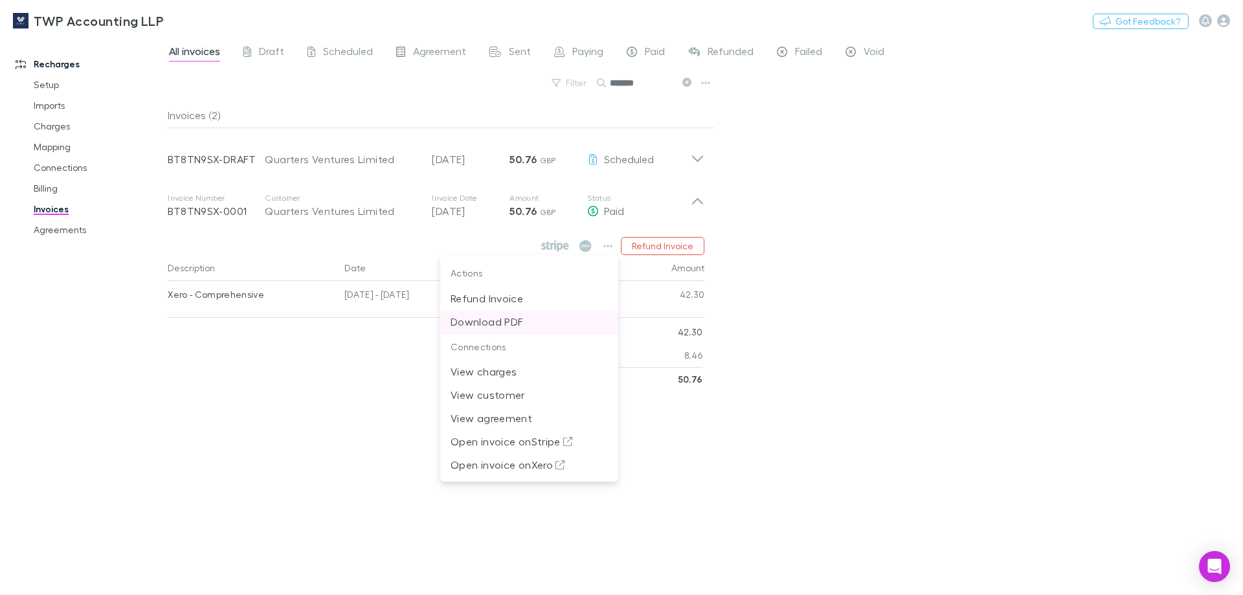
click at [510, 321] on p "Download PDF" at bounding box center [529, 322] width 157 height 16
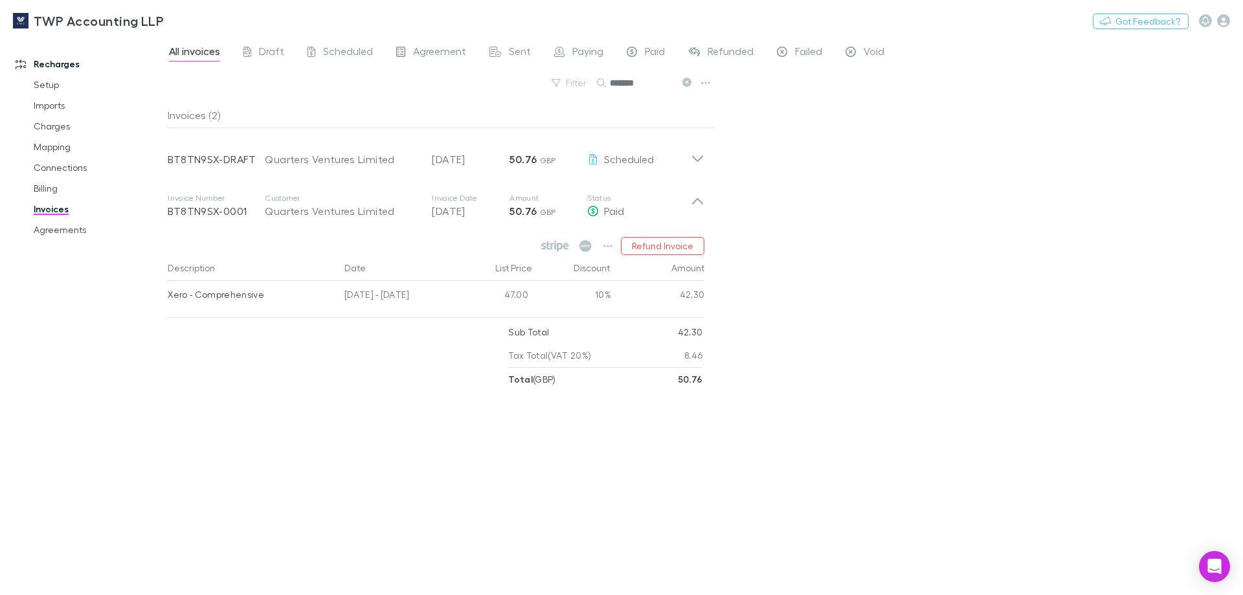
click at [687, 82] on icon at bounding box center [686, 82] width 9 height 9
click at [638, 83] on button "Search" at bounding box center [616, 83] width 41 height 1
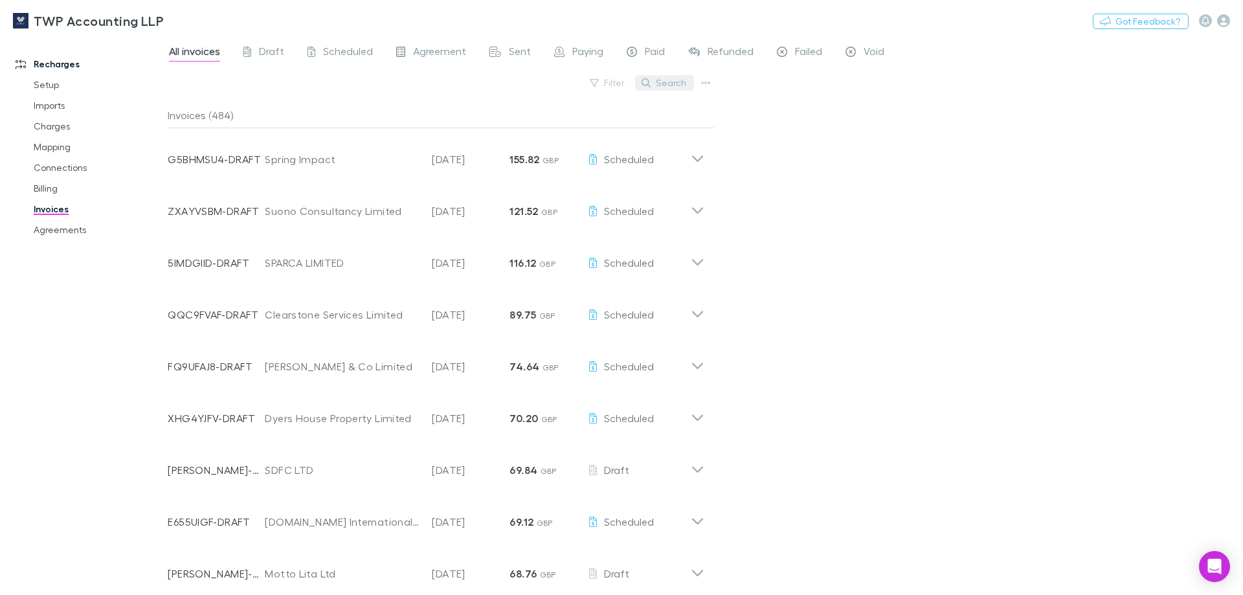
click at [671, 82] on button "Search" at bounding box center [664, 83] width 59 height 16
click at [650, 49] on span "Paid" at bounding box center [655, 53] width 20 height 17
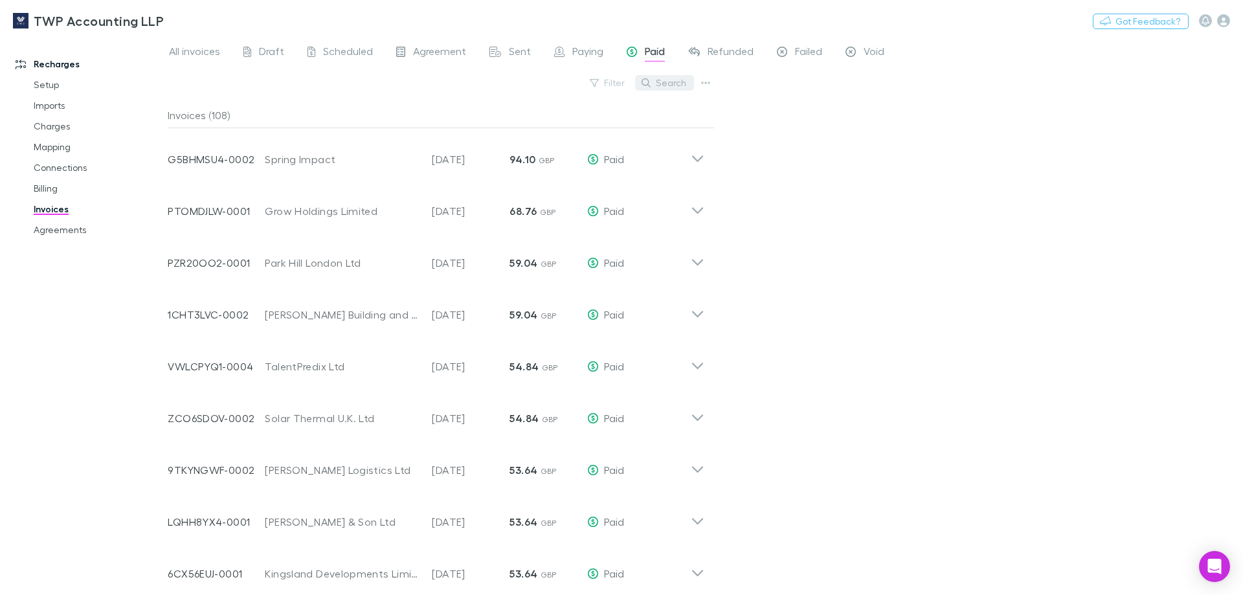
click at [675, 81] on button "Search" at bounding box center [664, 83] width 59 height 16
type input "*****"
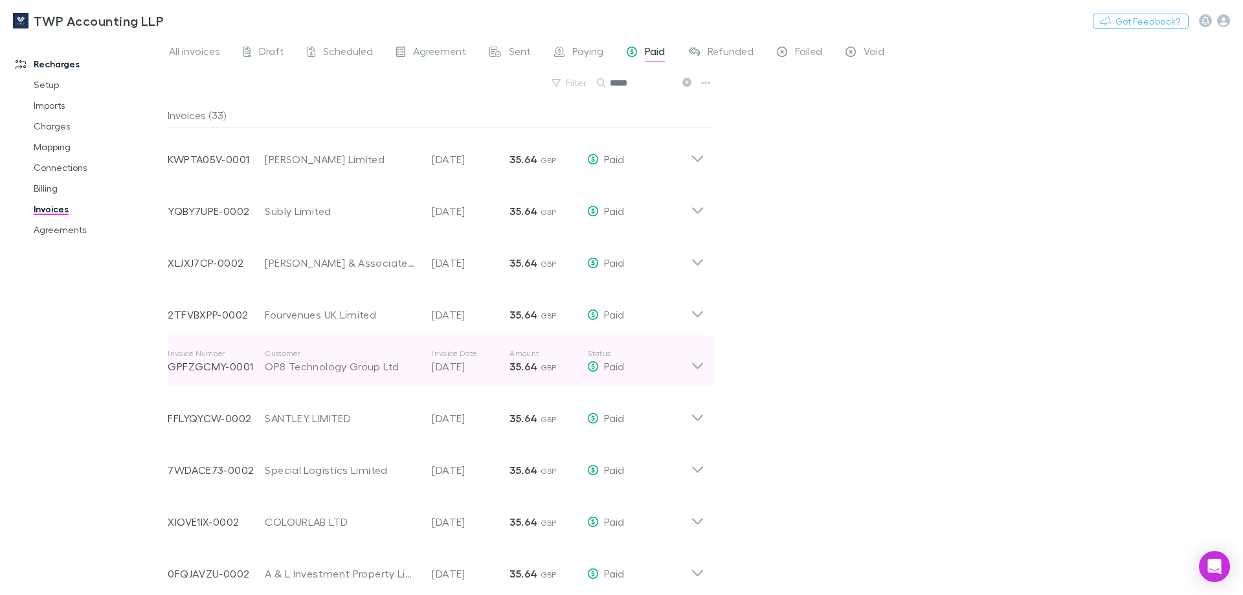
click at [475, 365] on p "[DATE]" at bounding box center [471, 367] width 78 height 16
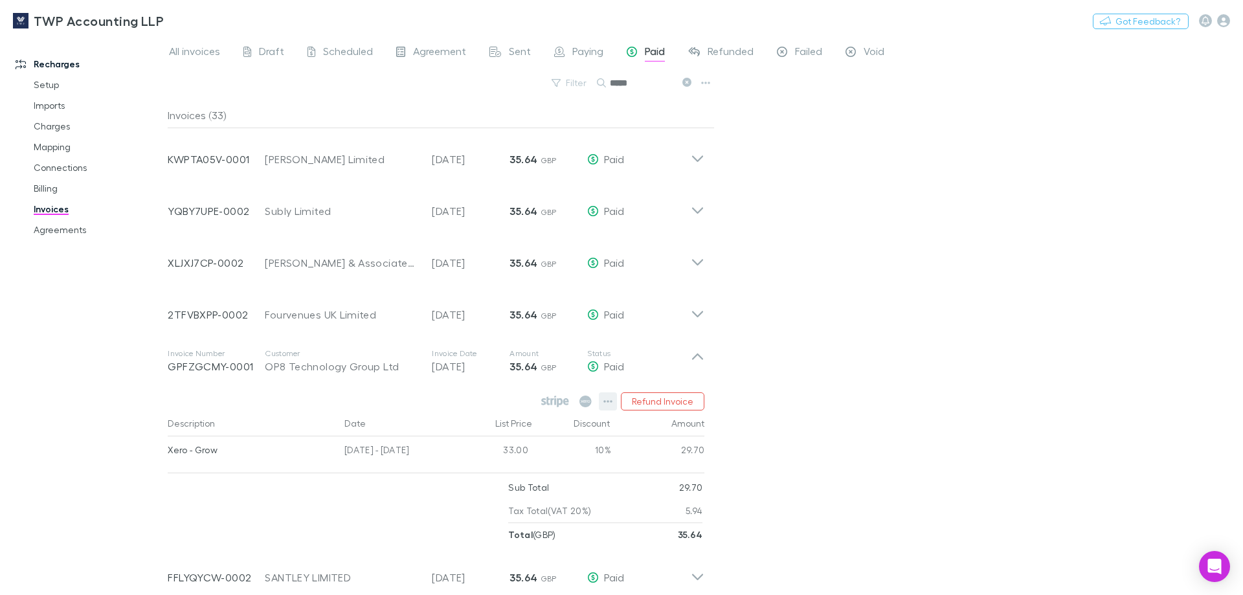
click at [610, 400] on icon "button" at bounding box center [607, 401] width 9 height 10
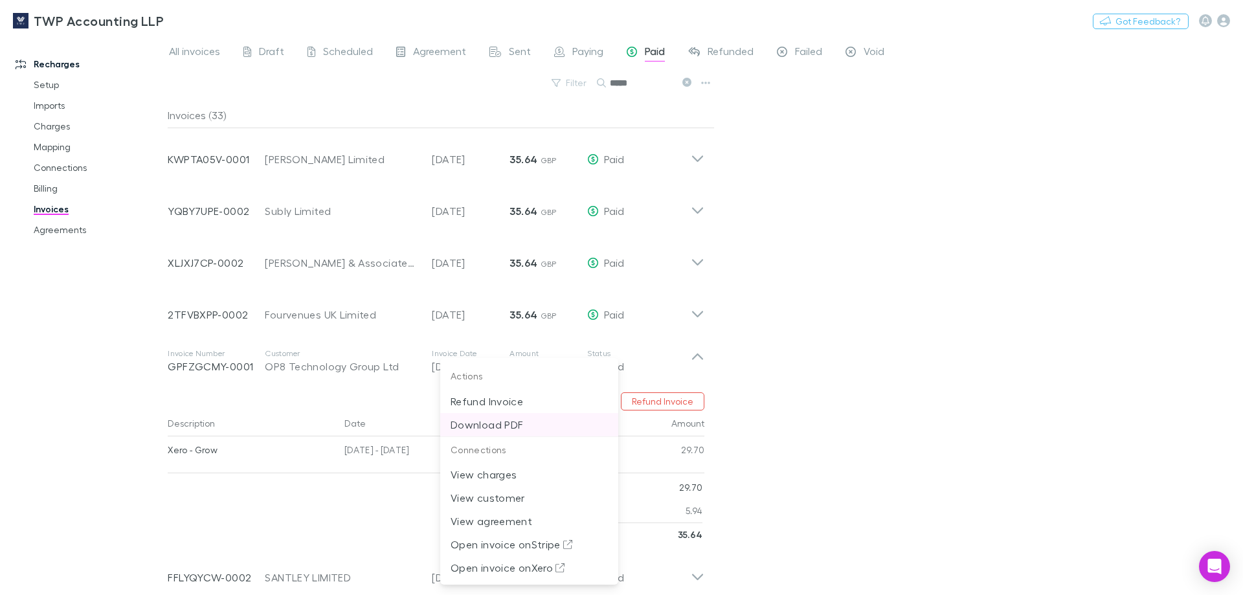
click at [517, 423] on p "Download PDF" at bounding box center [529, 425] width 157 height 16
